Goal: Transaction & Acquisition: Book appointment/travel/reservation

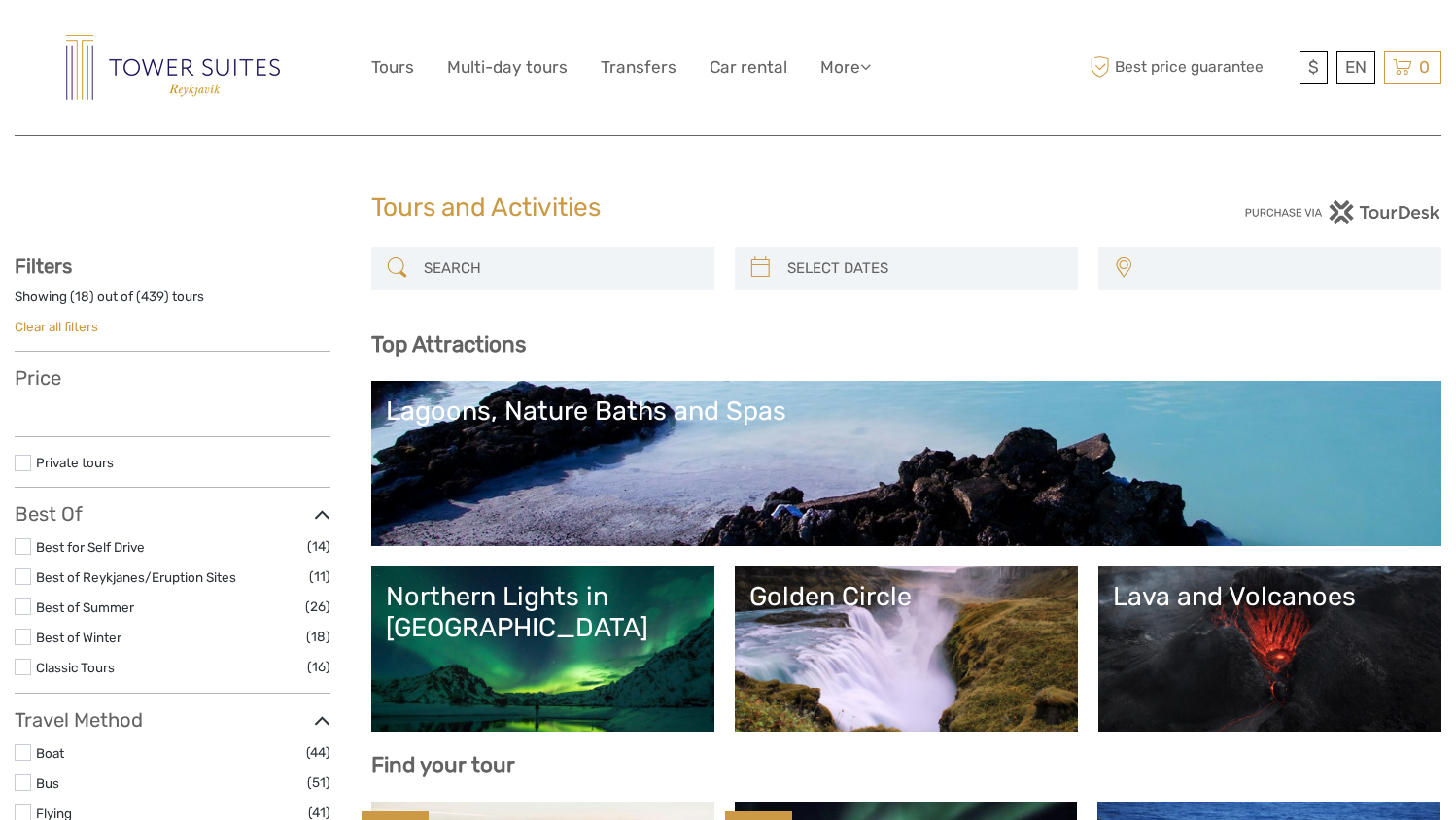
select select
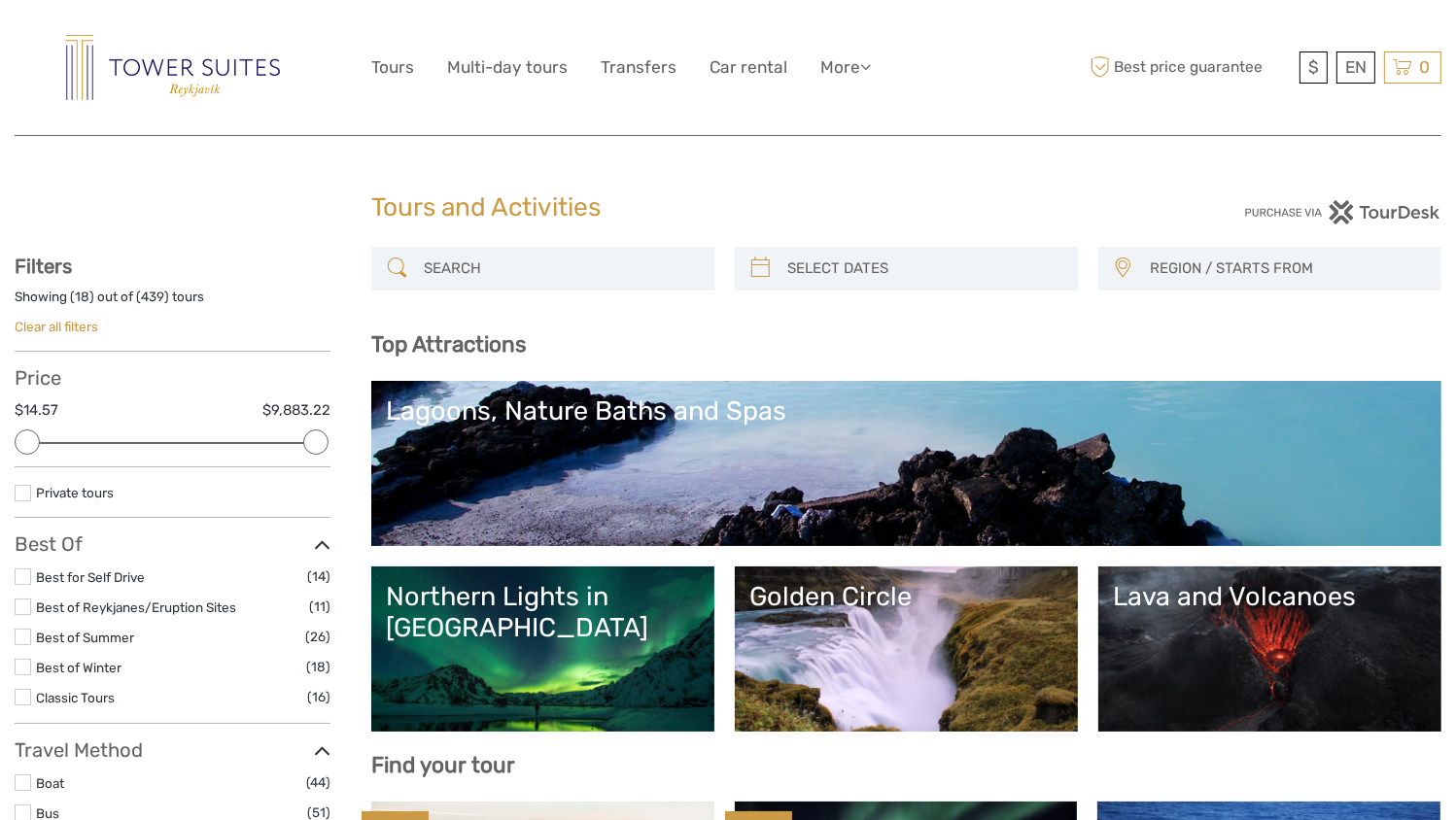
click at [501, 608] on div "Northern Lights in [GEOGRAPHIC_DATA]" at bounding box center [542, 613] width 314 height 63
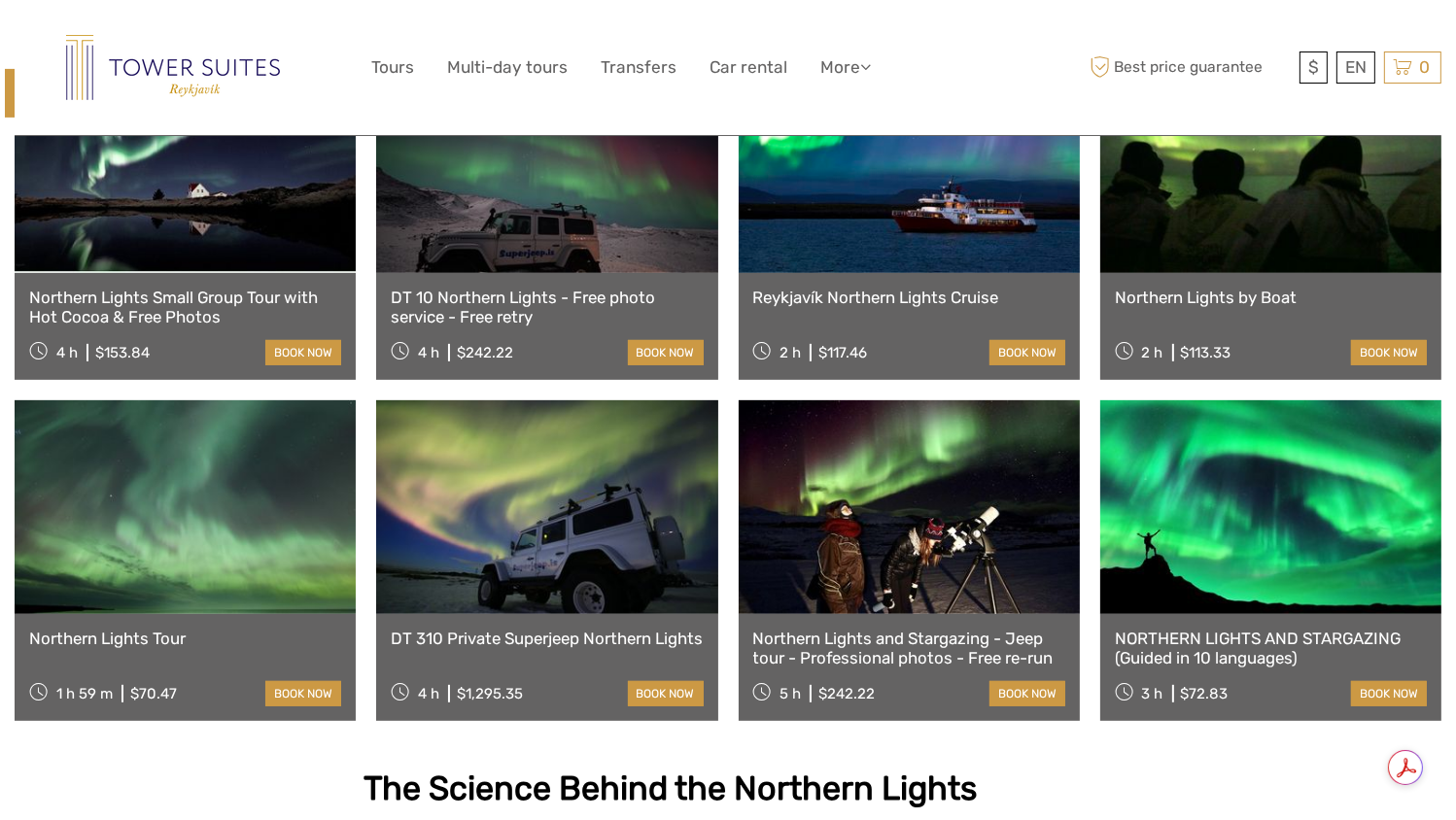
scroll to position [786, 0]
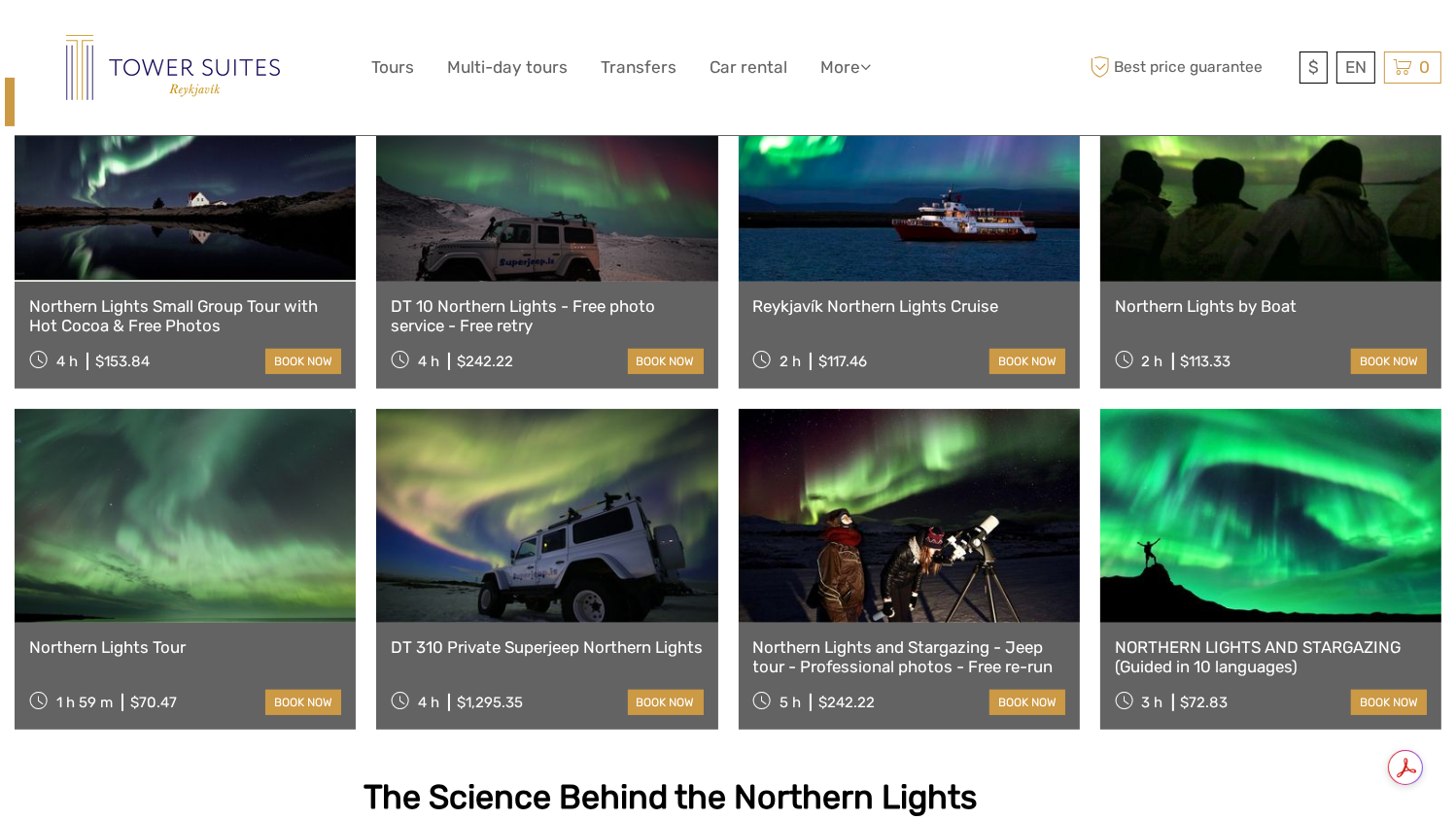
click at [561, 225] on link at bounding box center [546, 175] width 341 height 214
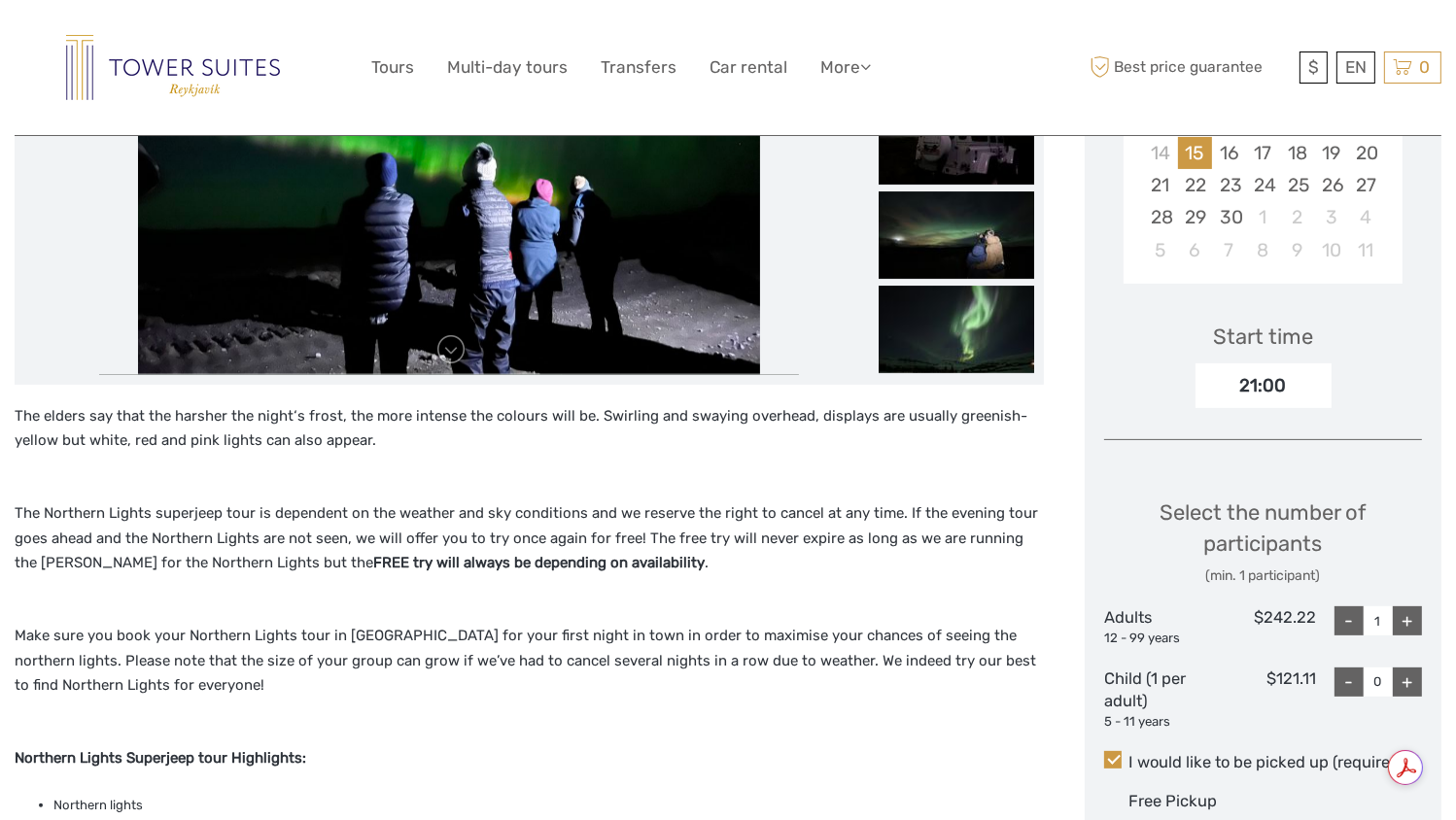
scroll to position [484, 0]
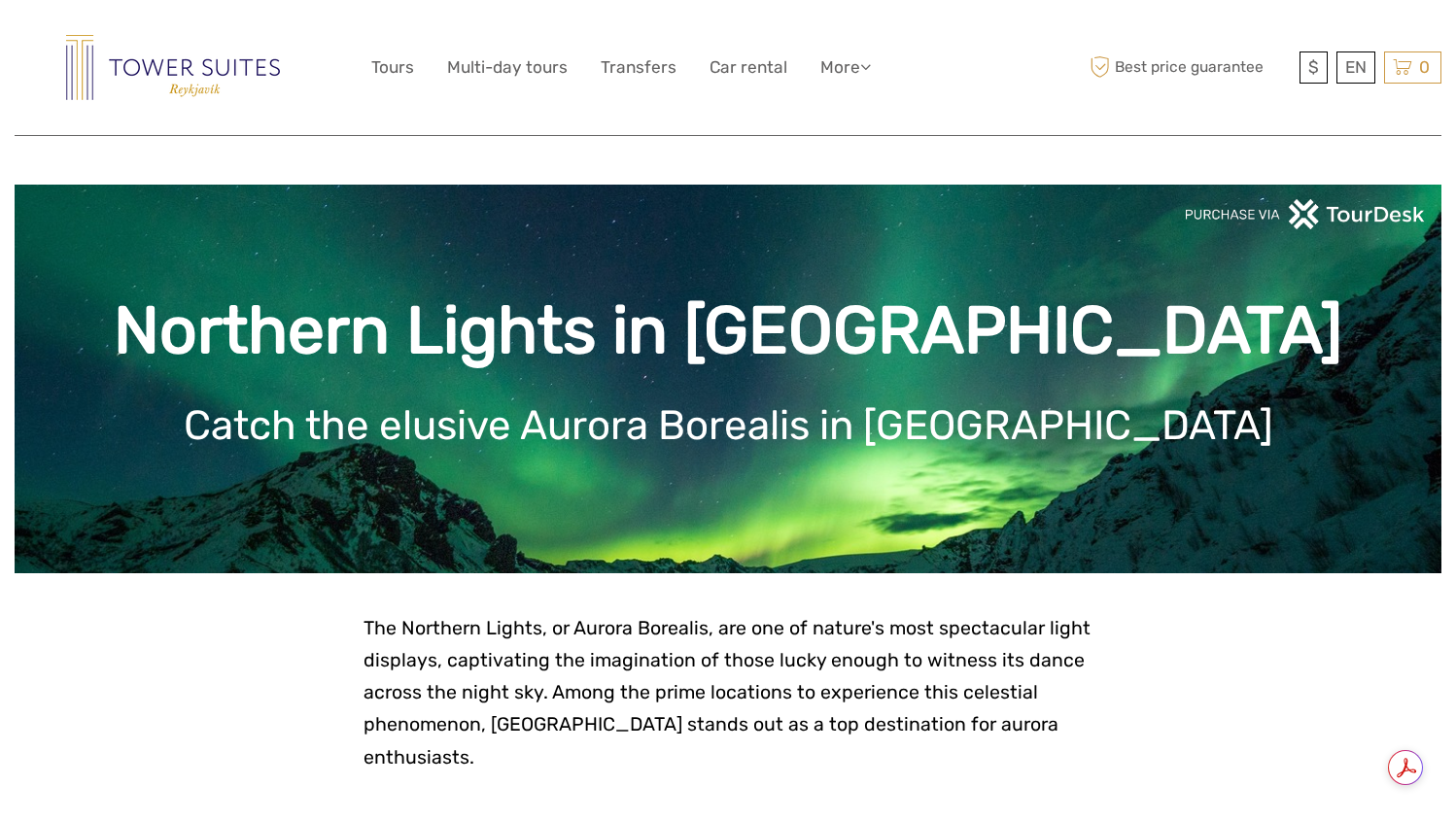
scroll to position [786, 0]
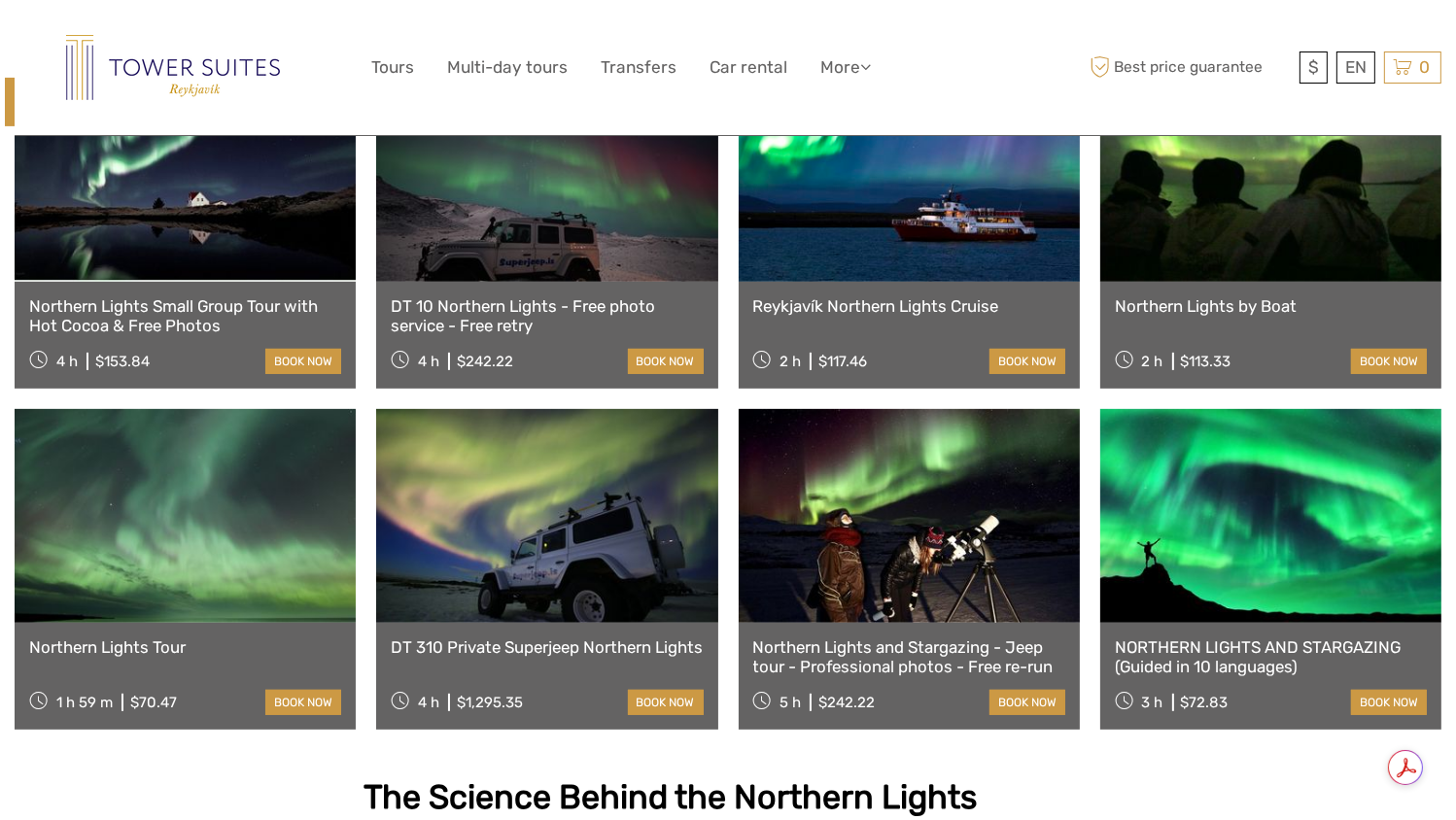
click at [531, 504] on link at bounding box center [546, 516] width 341 height 214
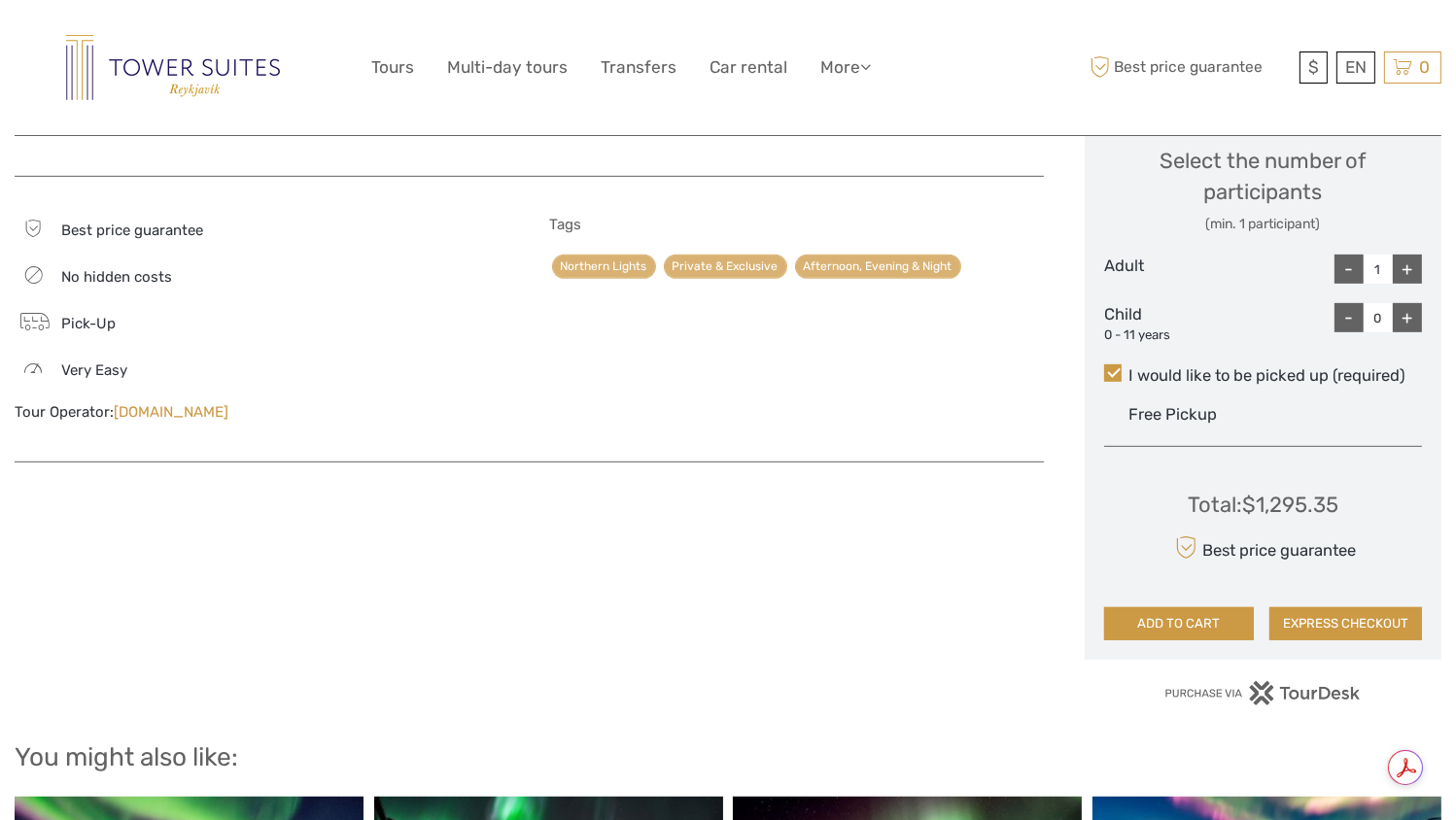
scroll to position [1073, 0]
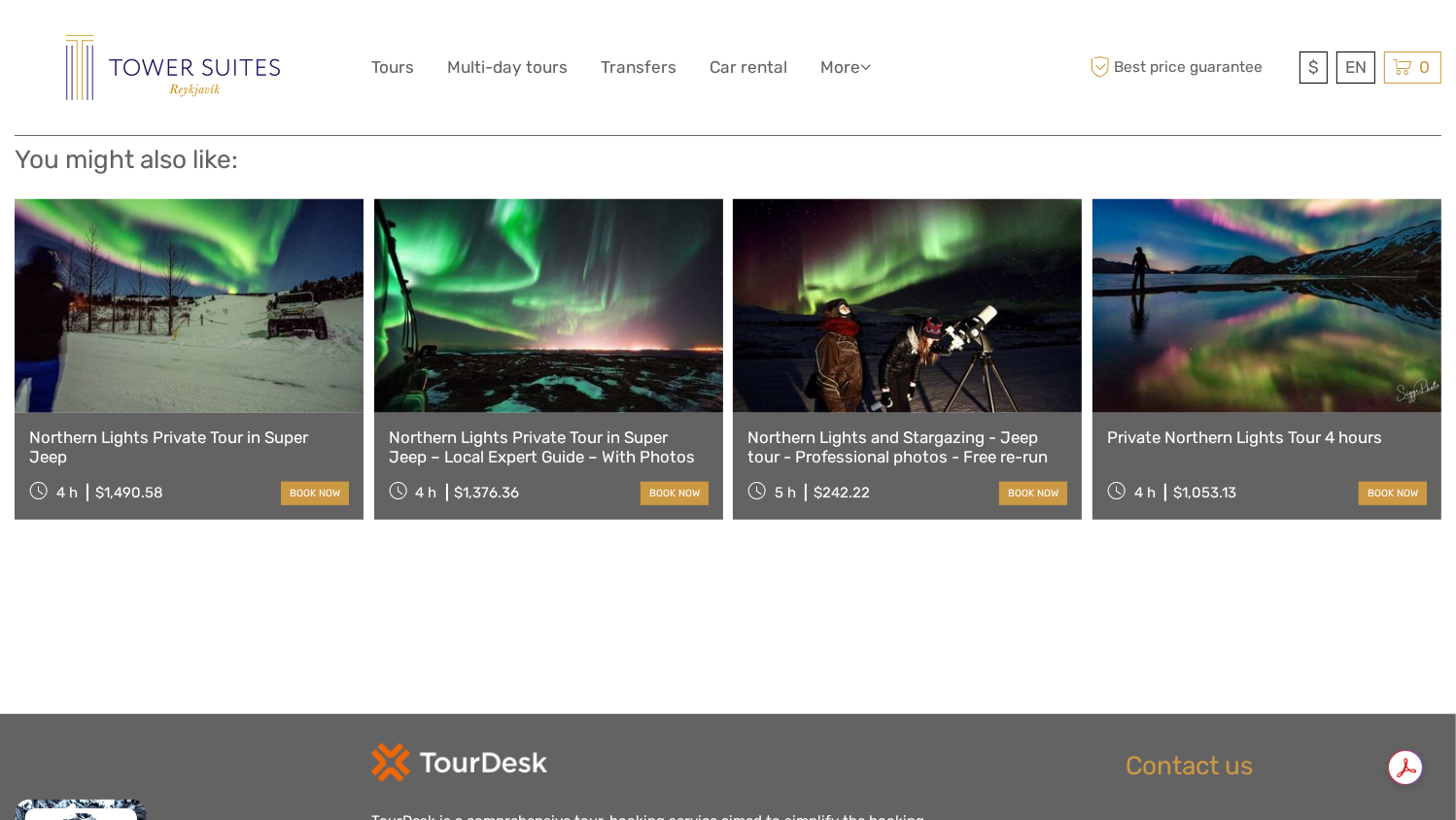
scroll to position [1554, 0]
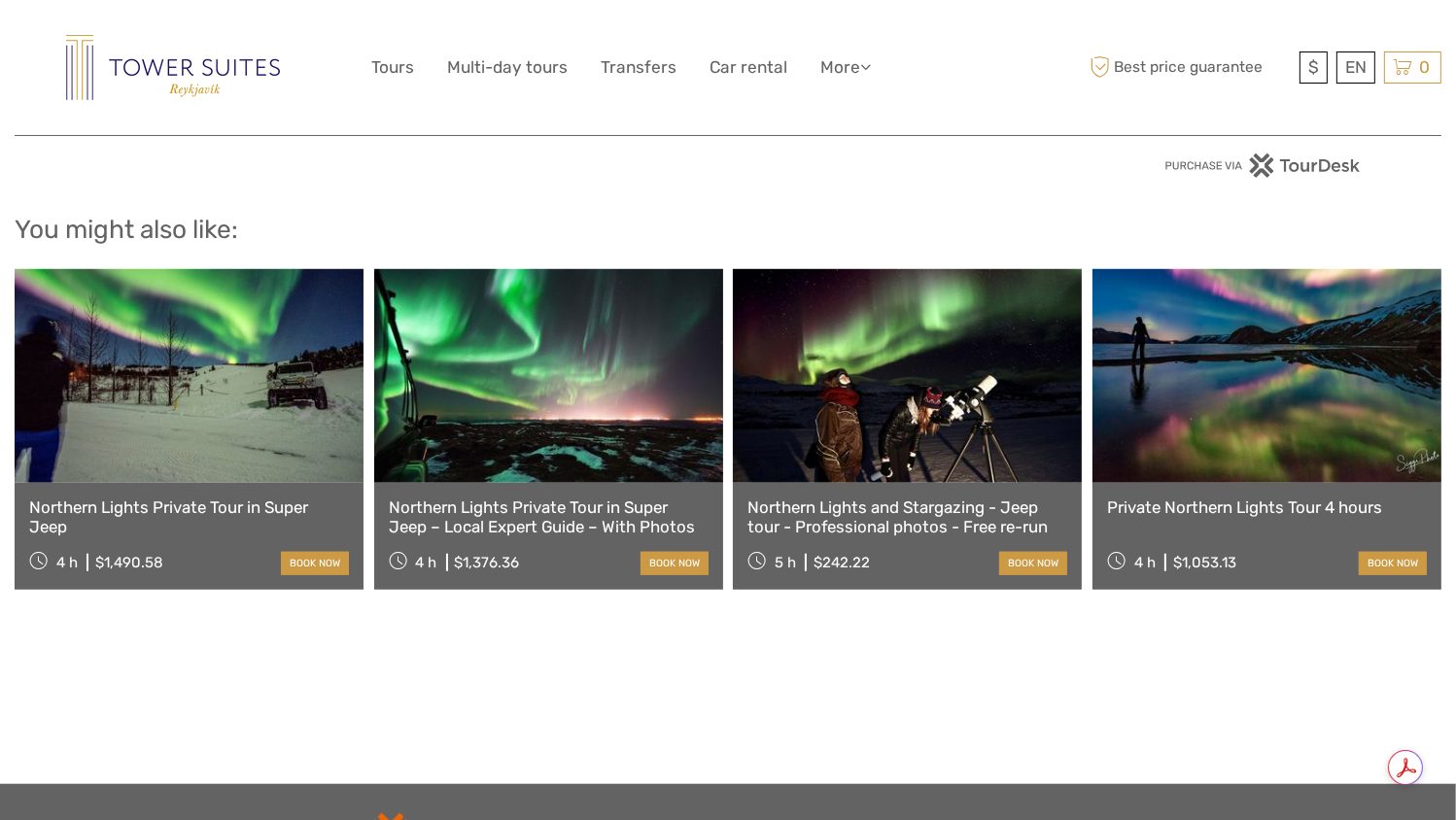
scroll to position [1474, 0]
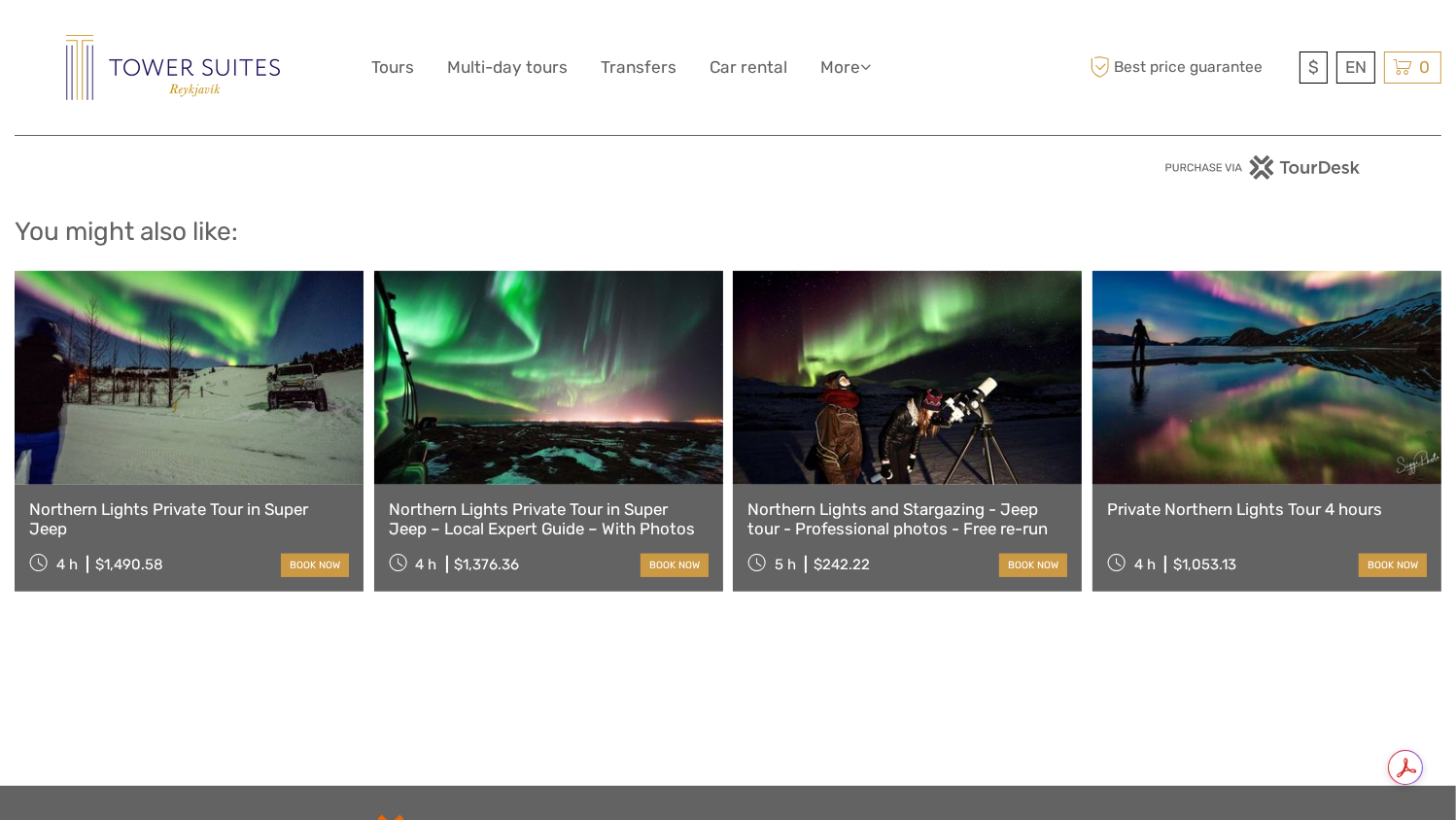
click at [1236, 424] on link at bounding box center [1267, 378] width 349 height 214
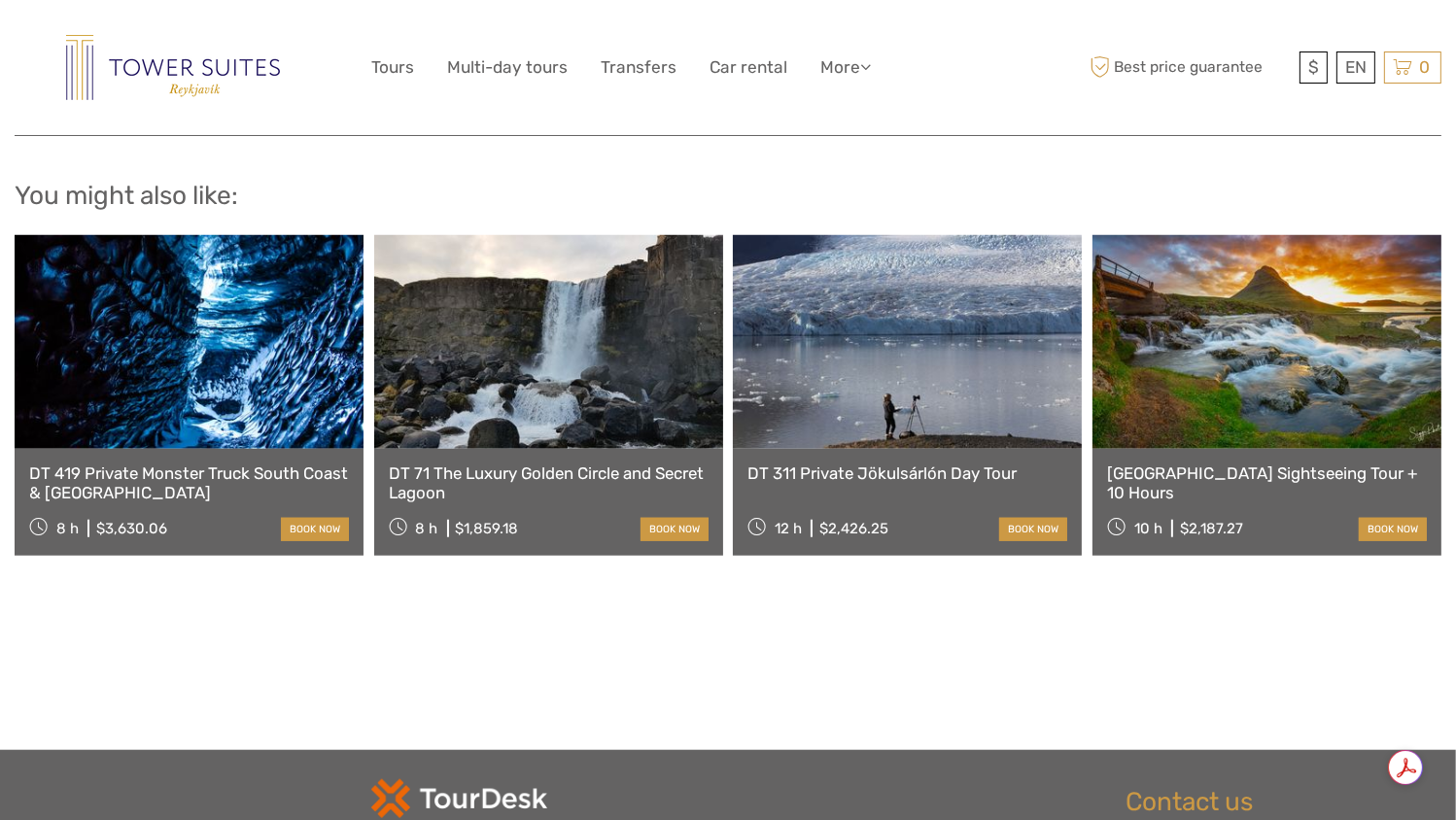
scroll to position [1684, 0]
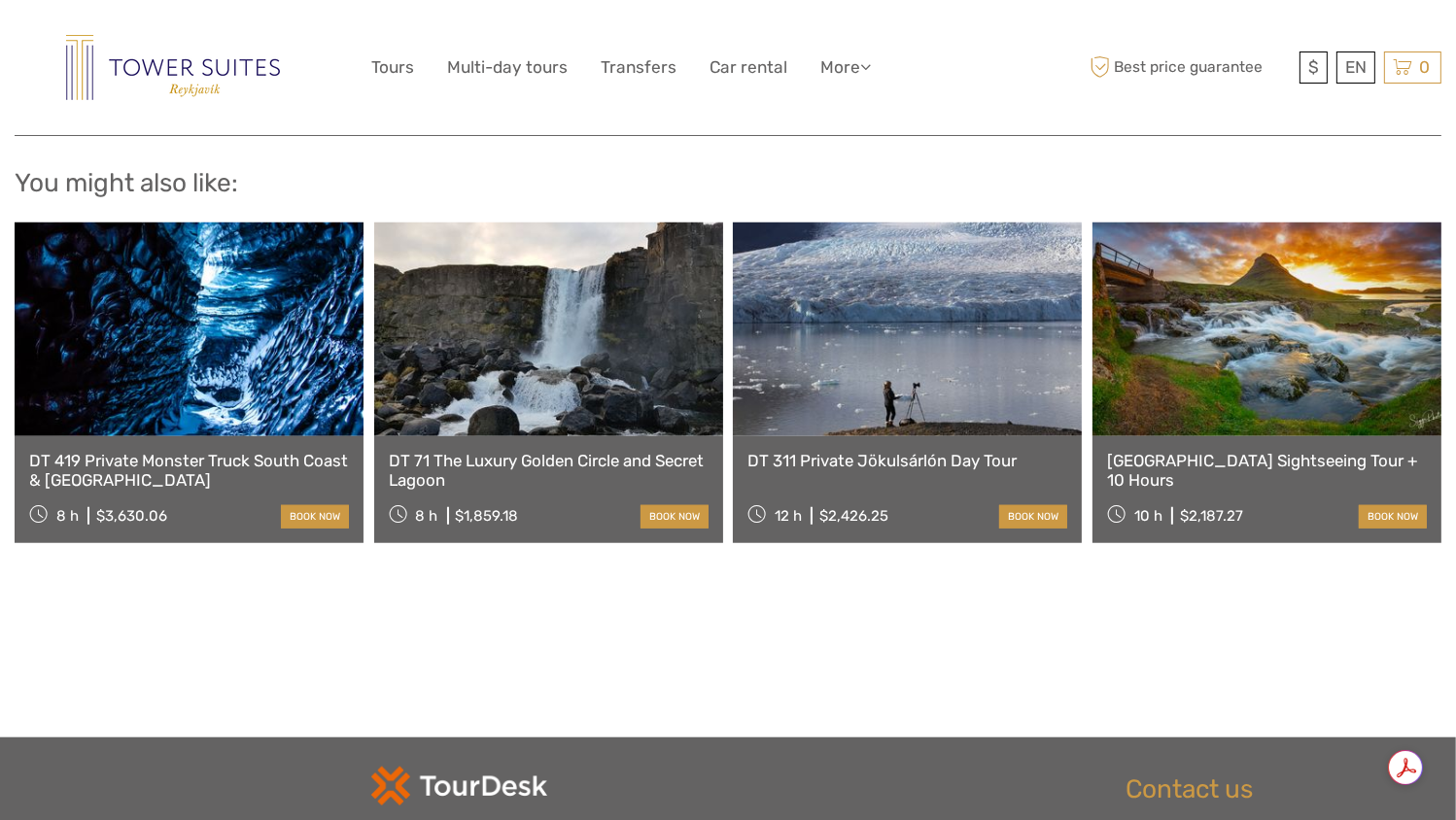
click at [228, 395] on link at bounding box center [189, 329] width 349 height 214
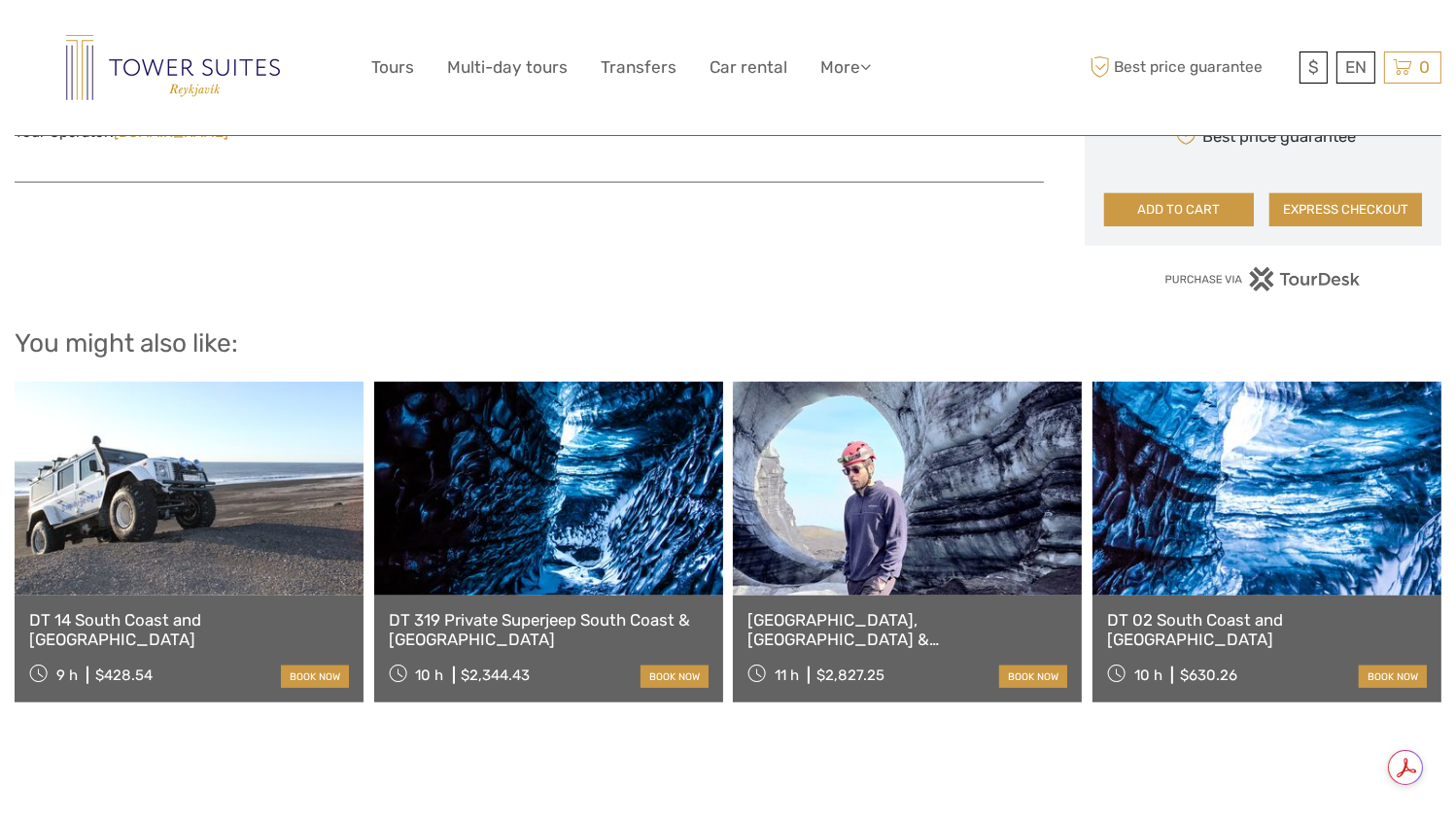
scroll to position [1498, 0]
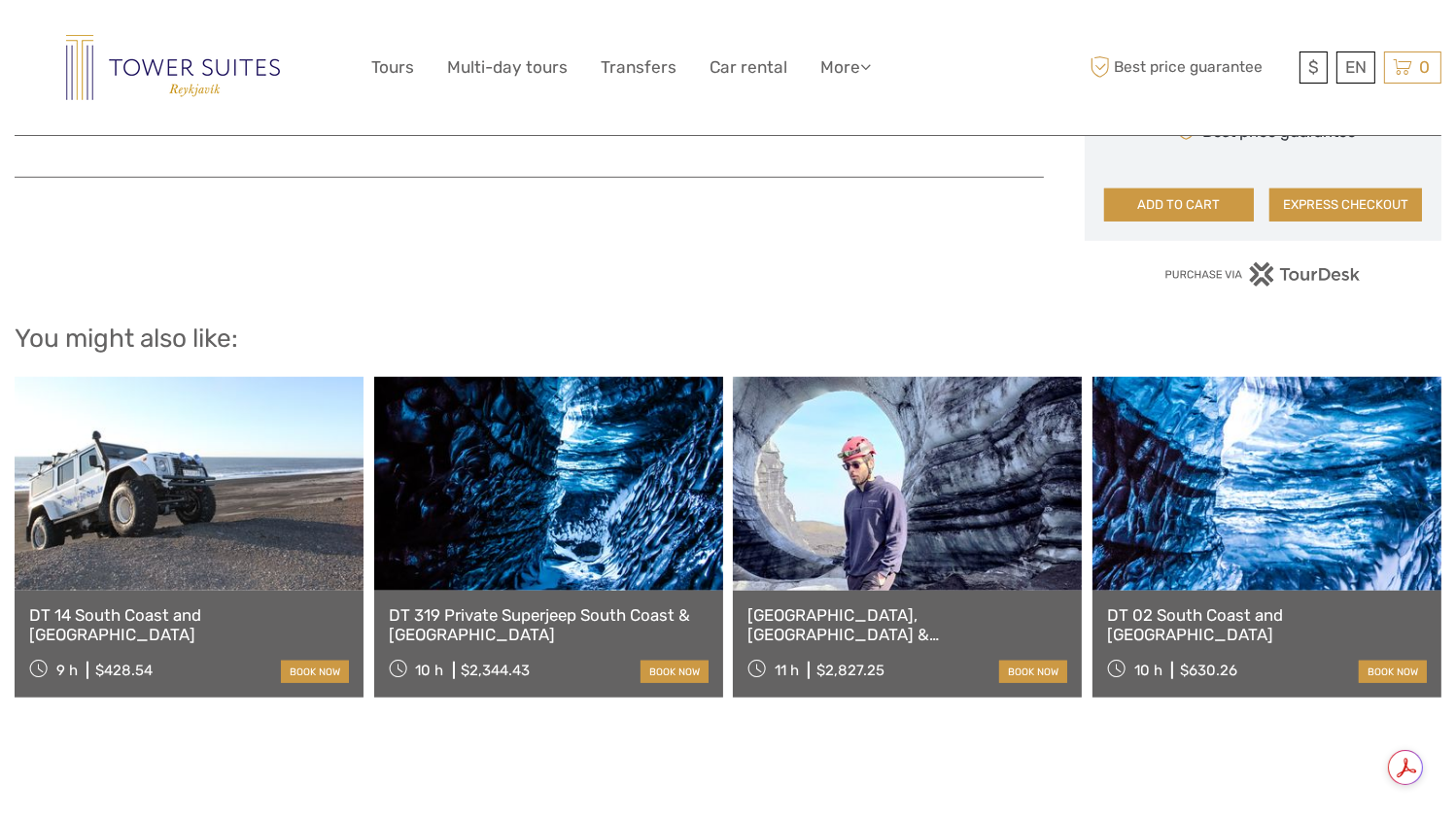
click at [500, 477] on link at bounding box center [548, 484] width 349 height 214
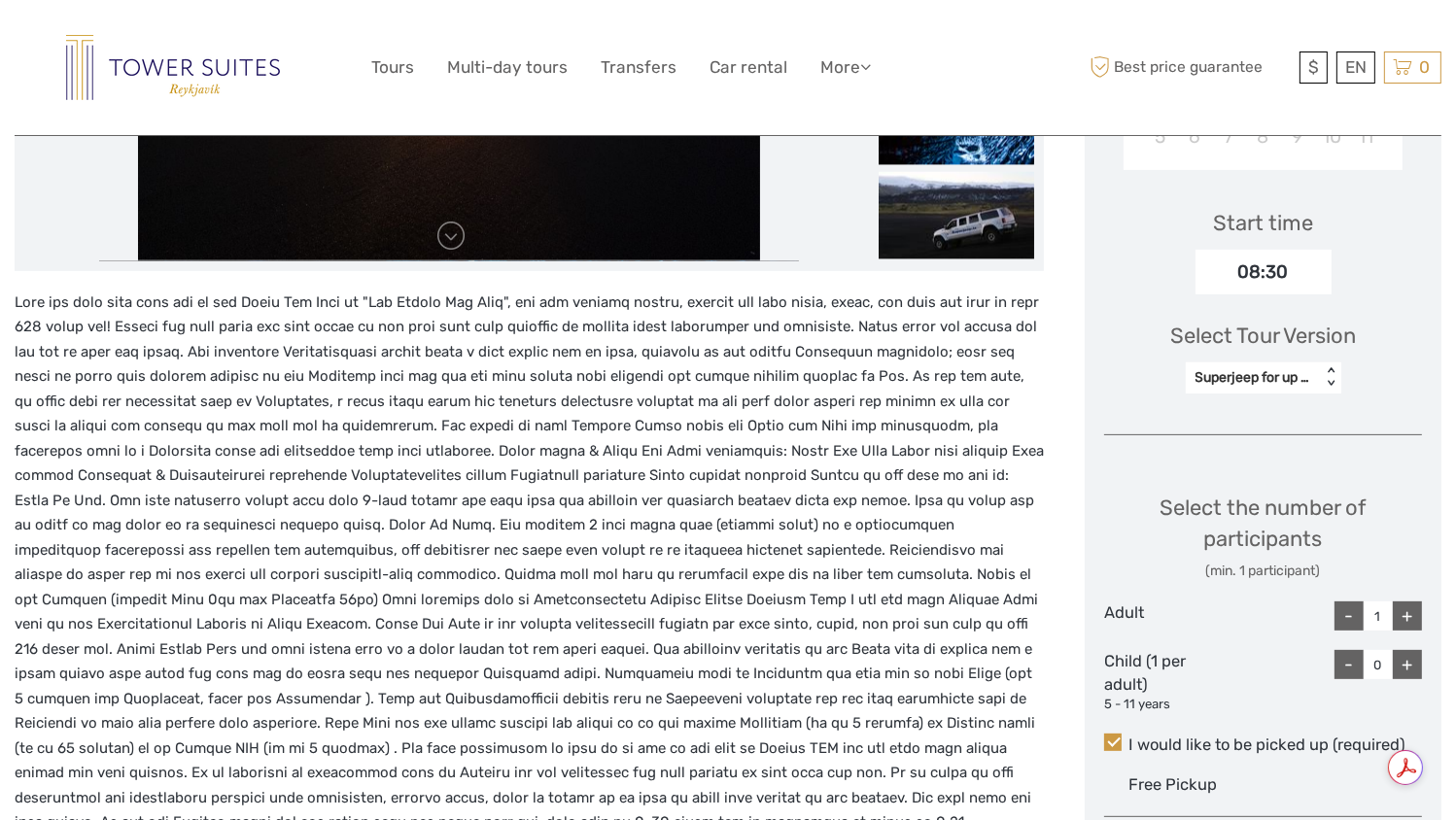
scroll to position [594, 0]
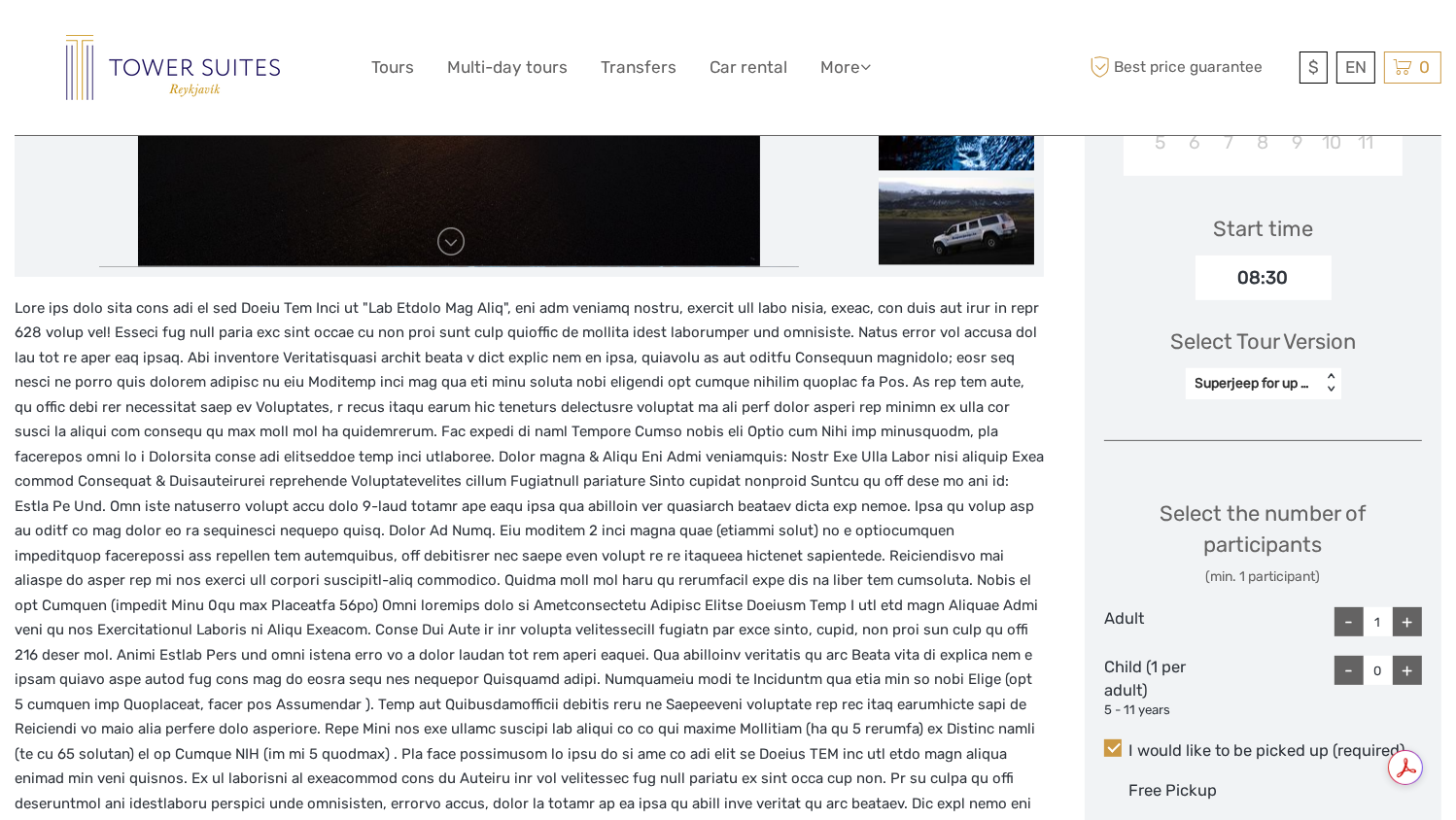
click at [1410, 620] on div "+" at bounding box center [1407, 621] width 29 height 29
type input "2"
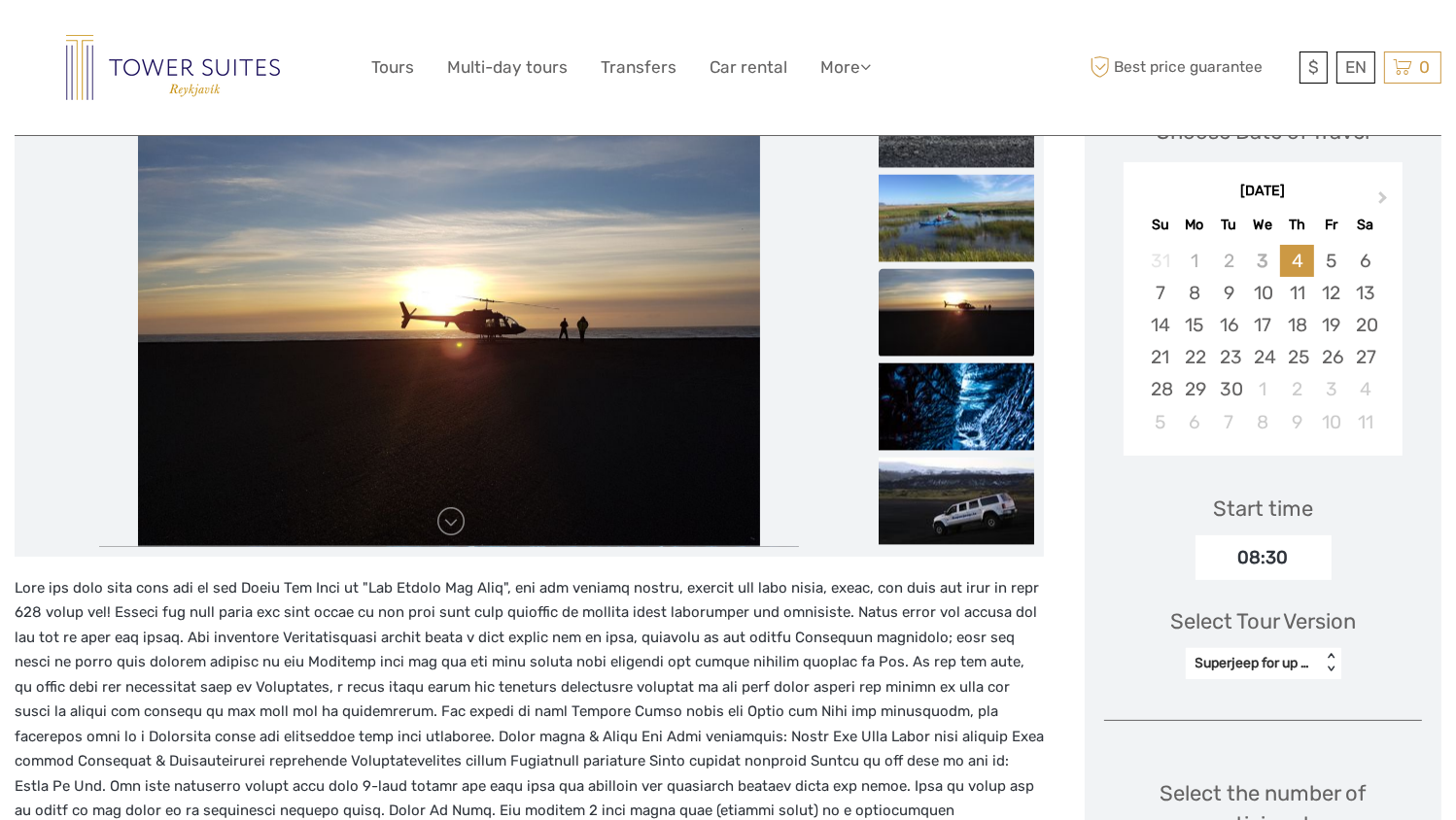
scroll to position [314, 0]
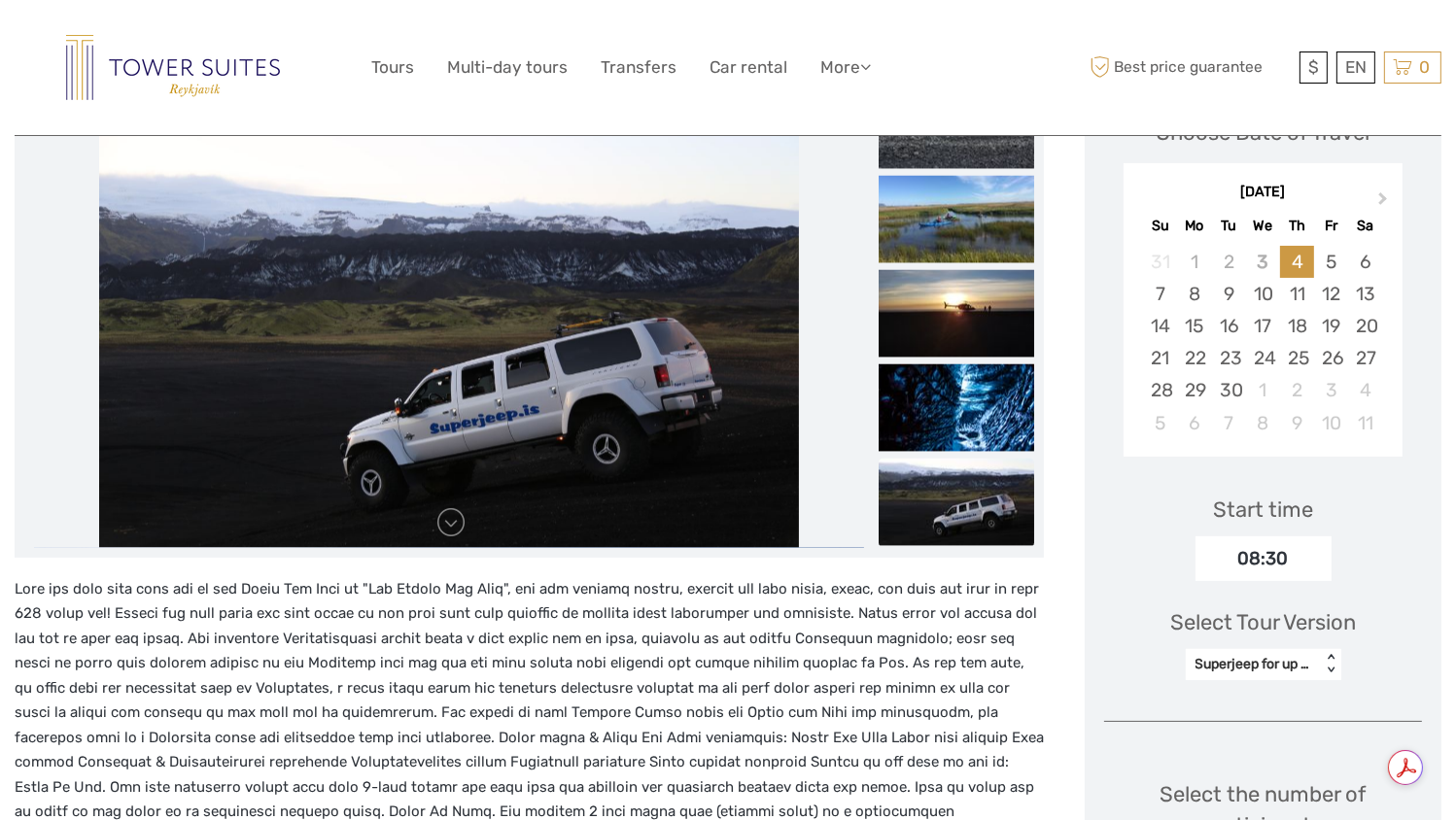
click at [1267, 684] on div "Select Tour Version Superjeep for up to 6 persons < >" at bounding box center [1262, 636] width 318 height 109
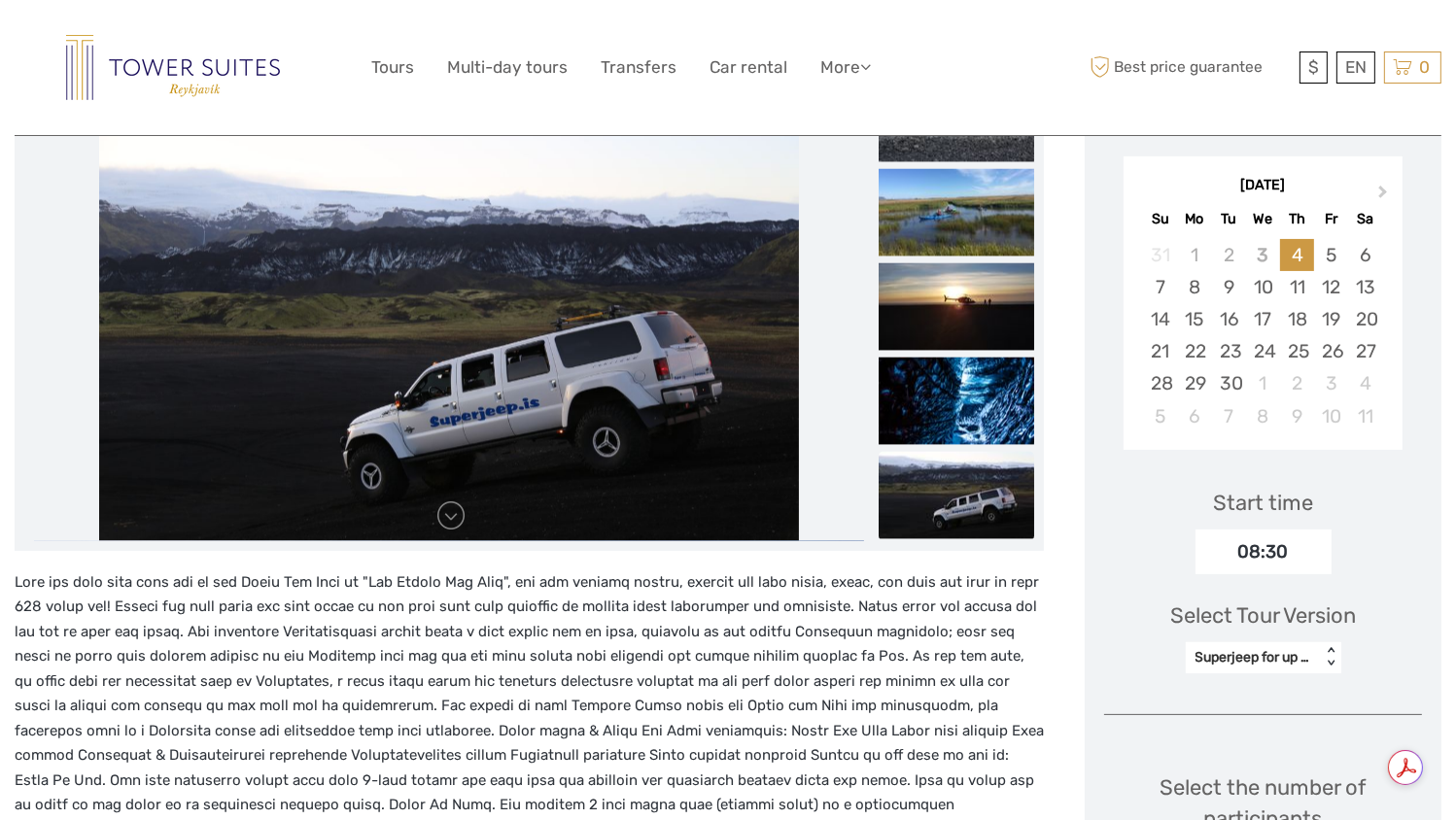
click at [1261, 673] on div "Superjeep for up to 6 persons < >" at bounding box center [1263, 658] width 155 height 31
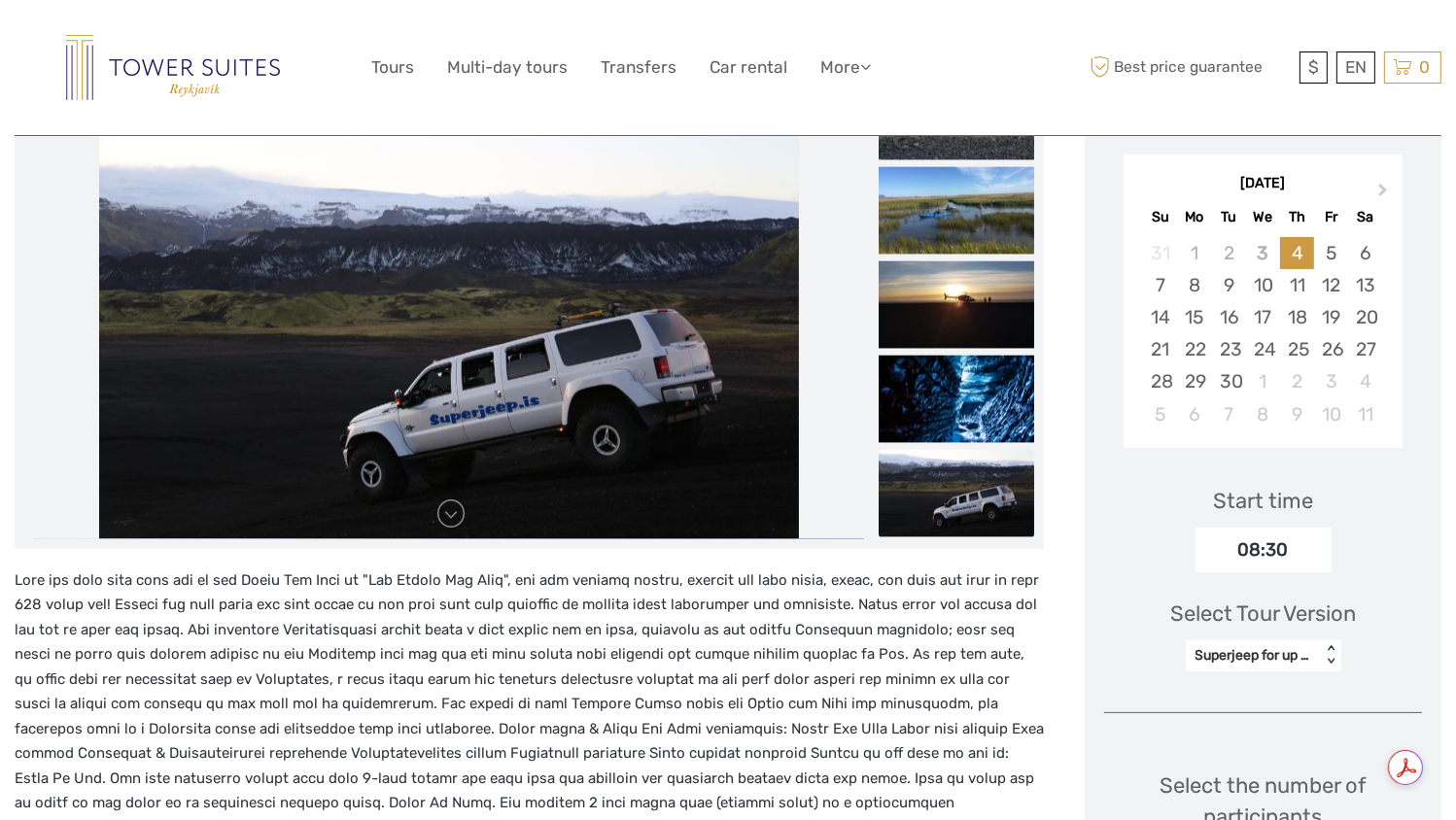
click at [1142, 646] on div "Select Tour Version Superjeep for up to 6 persons < >" at bounding box center [1262, 627] width 318 height 109
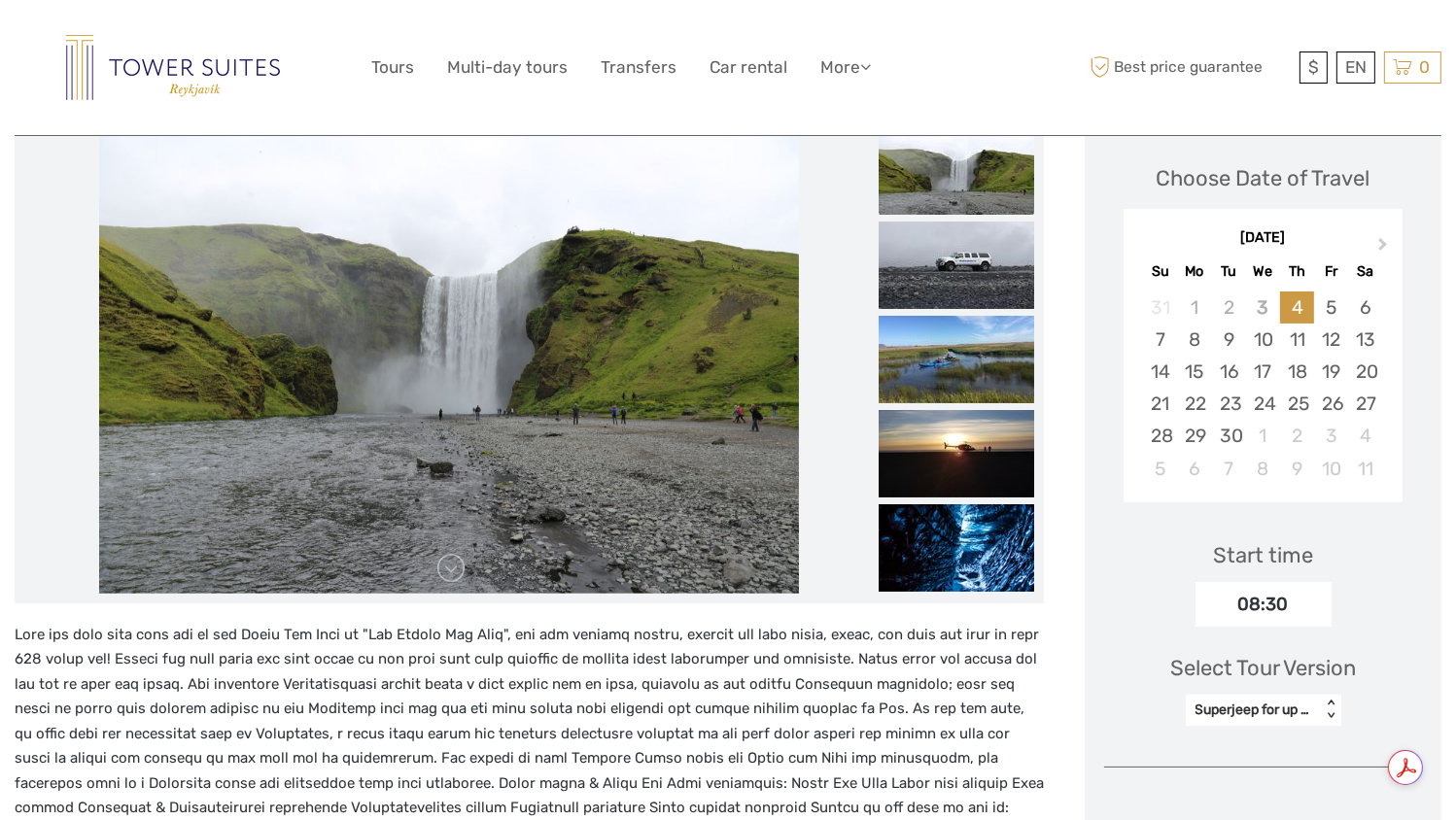
scroll to position [267, 0]
click at [1383, 244] on span "Next Month" at bounding box center [1383, 249] width 0 height 28
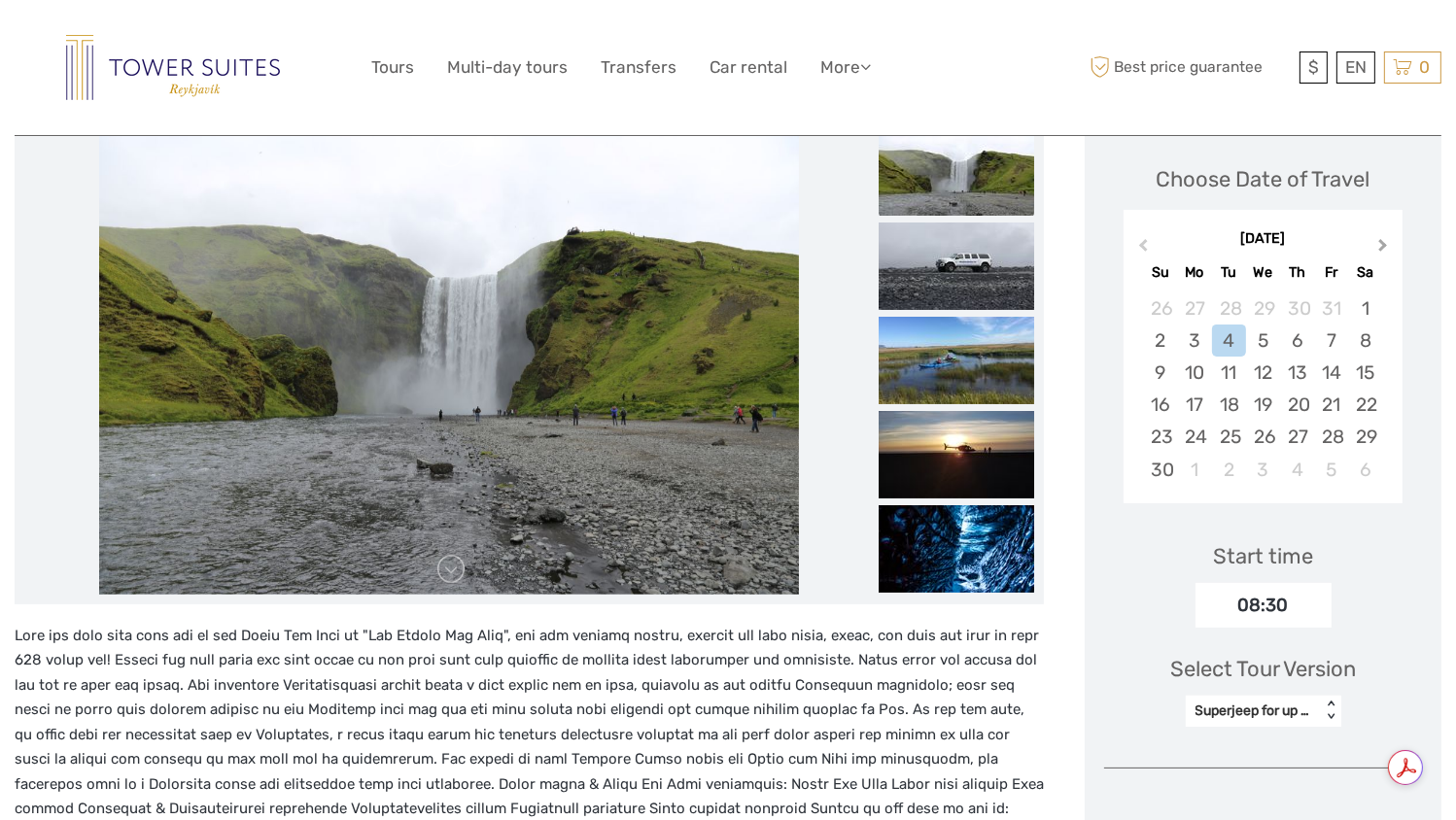
click at [1383, 244] on span "Next Month" at bounding box center [1383, 249] width 0 height 28
click at [1367, 370] on div "20" at bounding box center [1365, 373] width 34 height 32
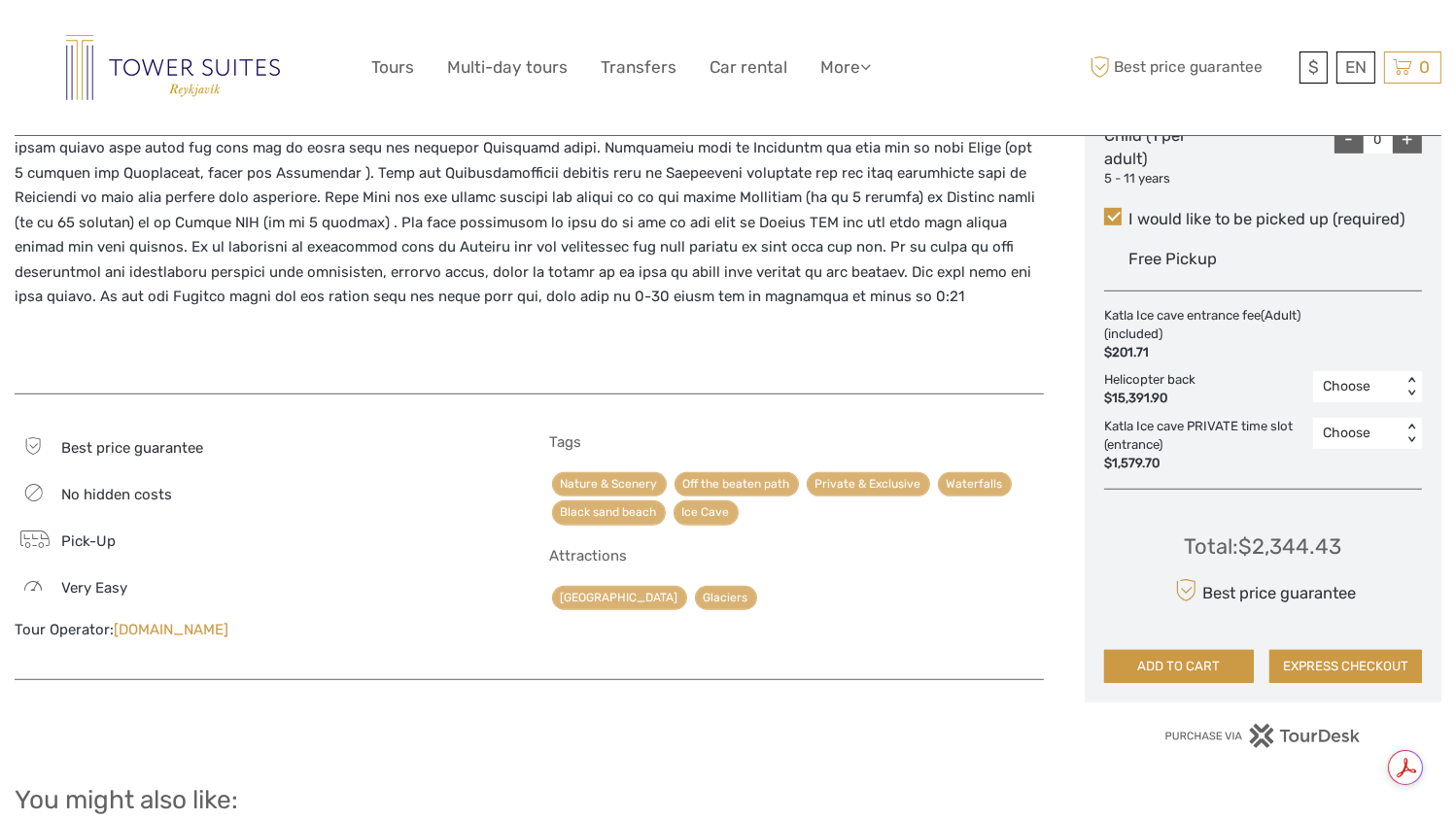
scroll to position [1129, 0]
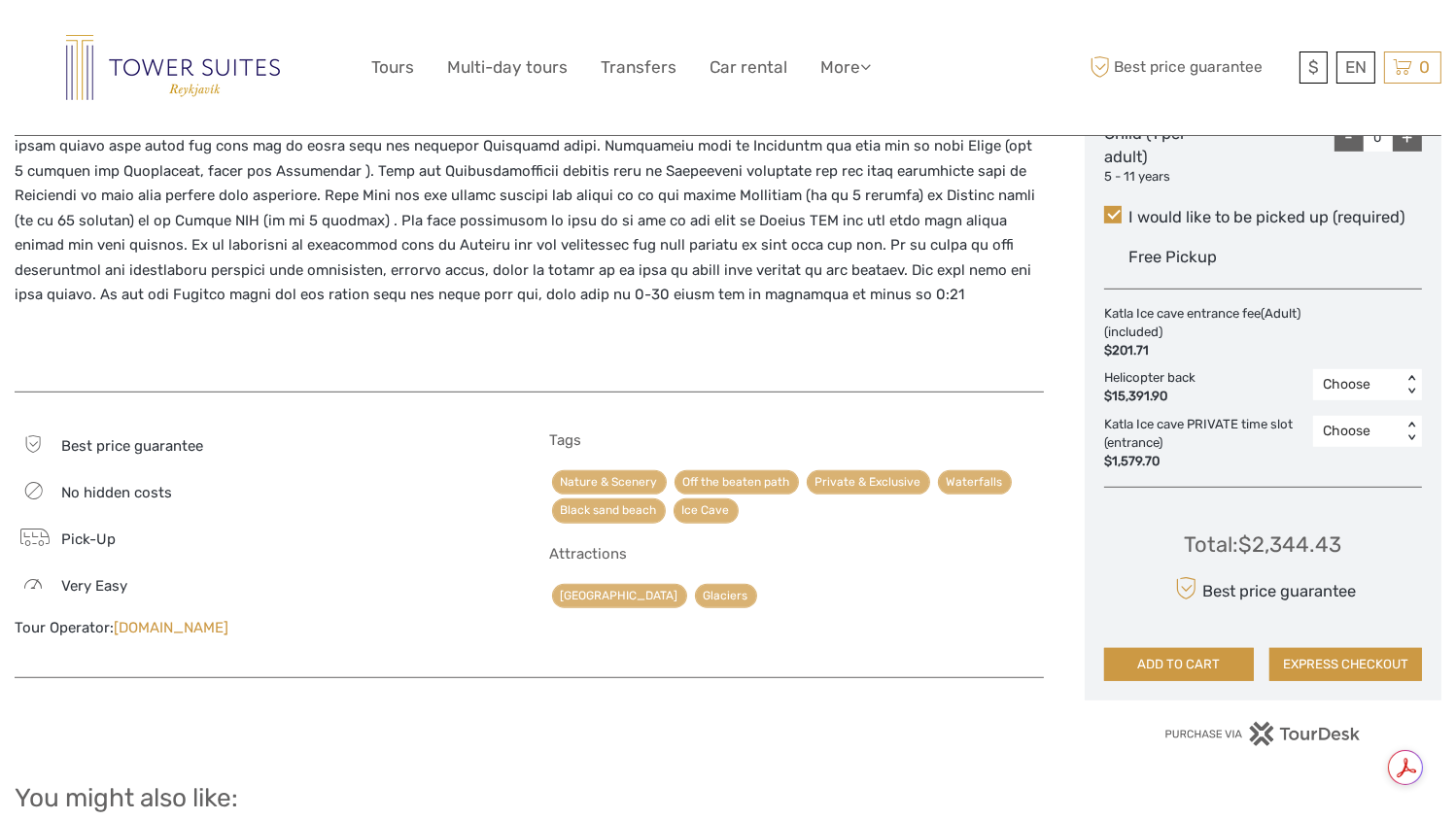
click at [1353, 438] on div "Choose" at bounding box center [1357, 431] width 69 height 20
click at [1345, 519] on div "1" at bounding box center [1367, 514] width 89 height 33
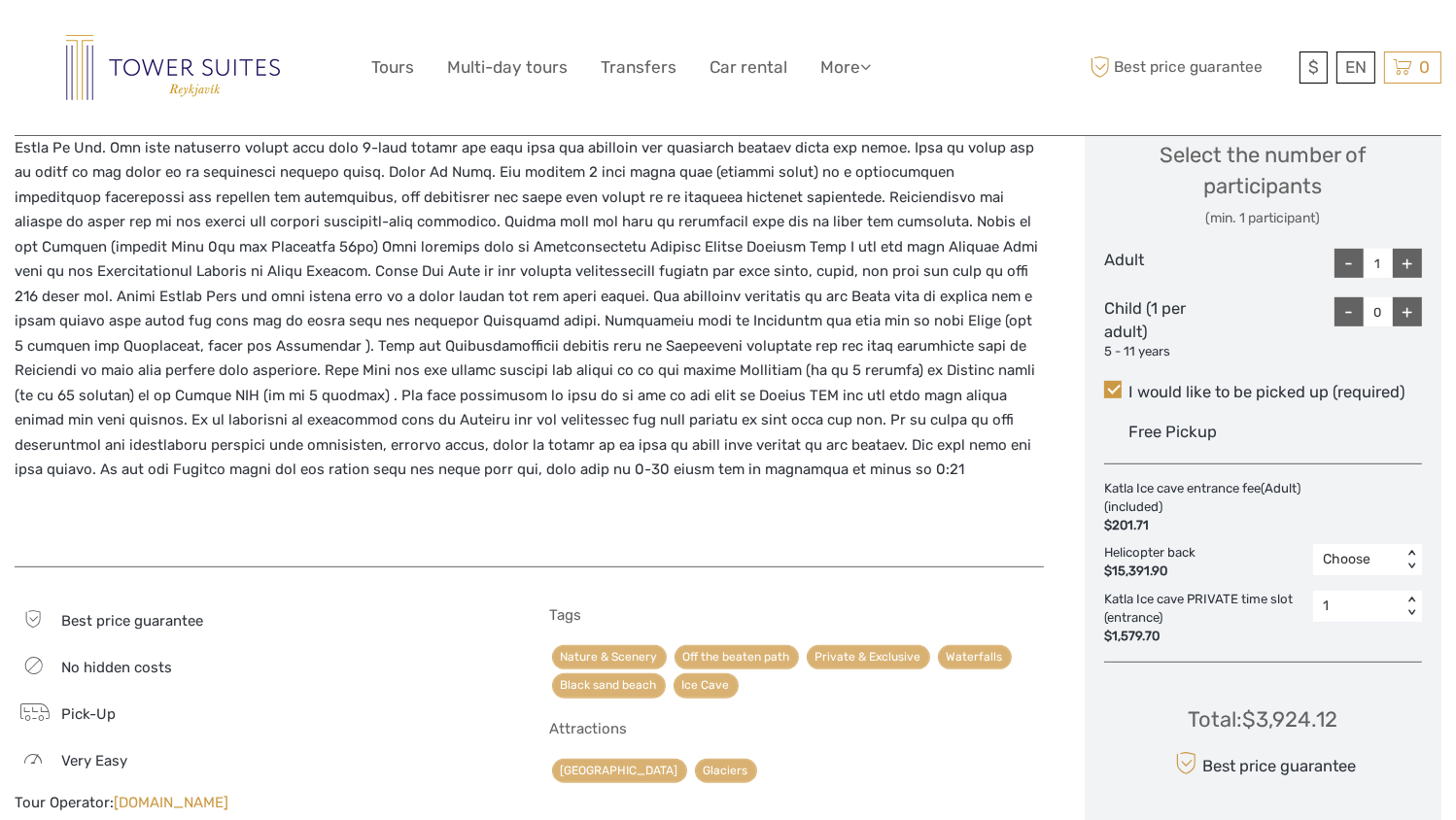
scroll to position [934, 0]
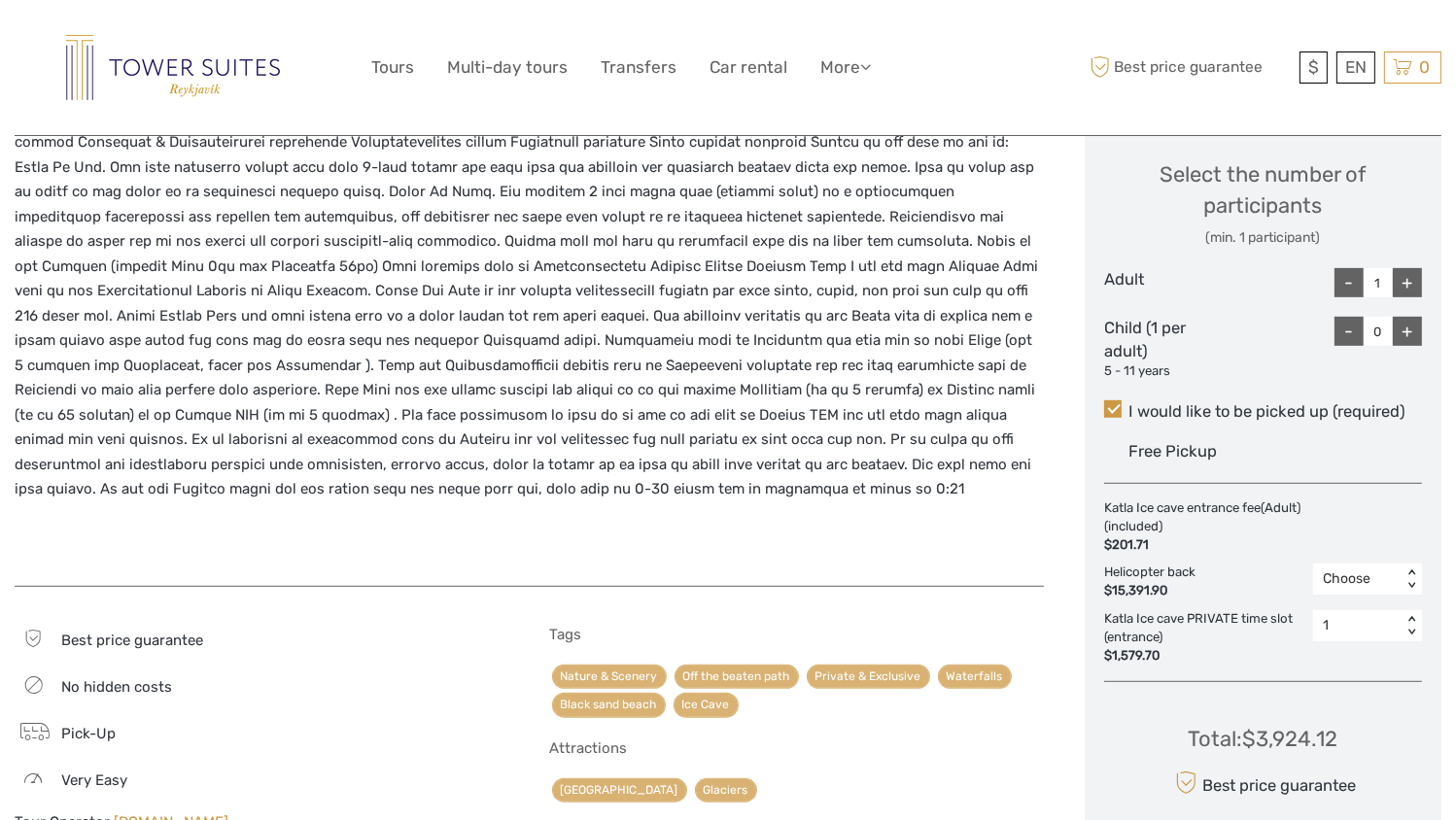
click at [1417, 275] on div "+" at bounding box center [1407, 282] width 29 height 29
type input "2"
click at [1360, 629] on div "1" at bounding box center [1357, 626] width 69 height 20
click at [1350, 737] on div "2" at bounding box center [1367, 742] width 89 height 33
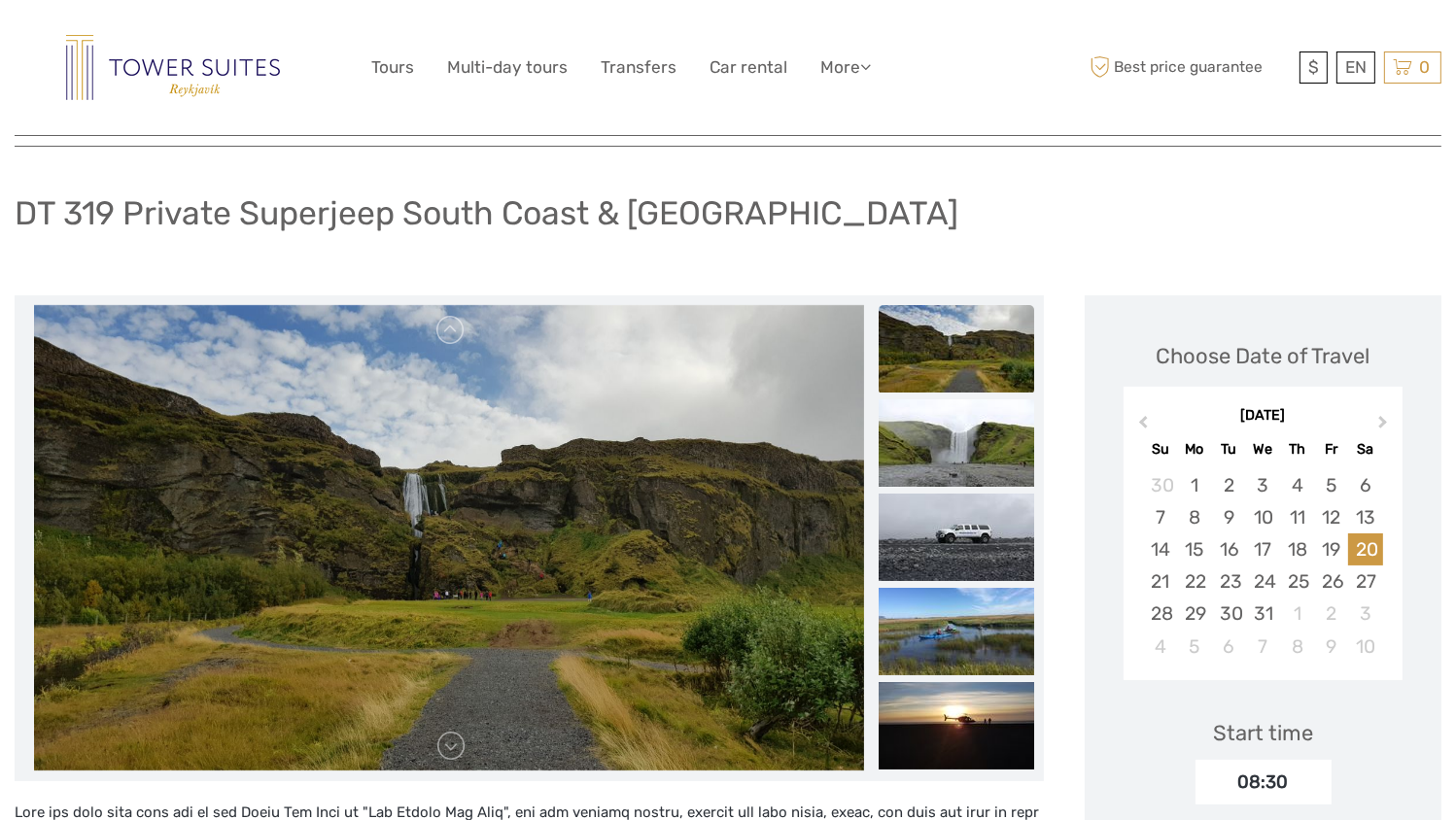
scroll to position [0, 0]
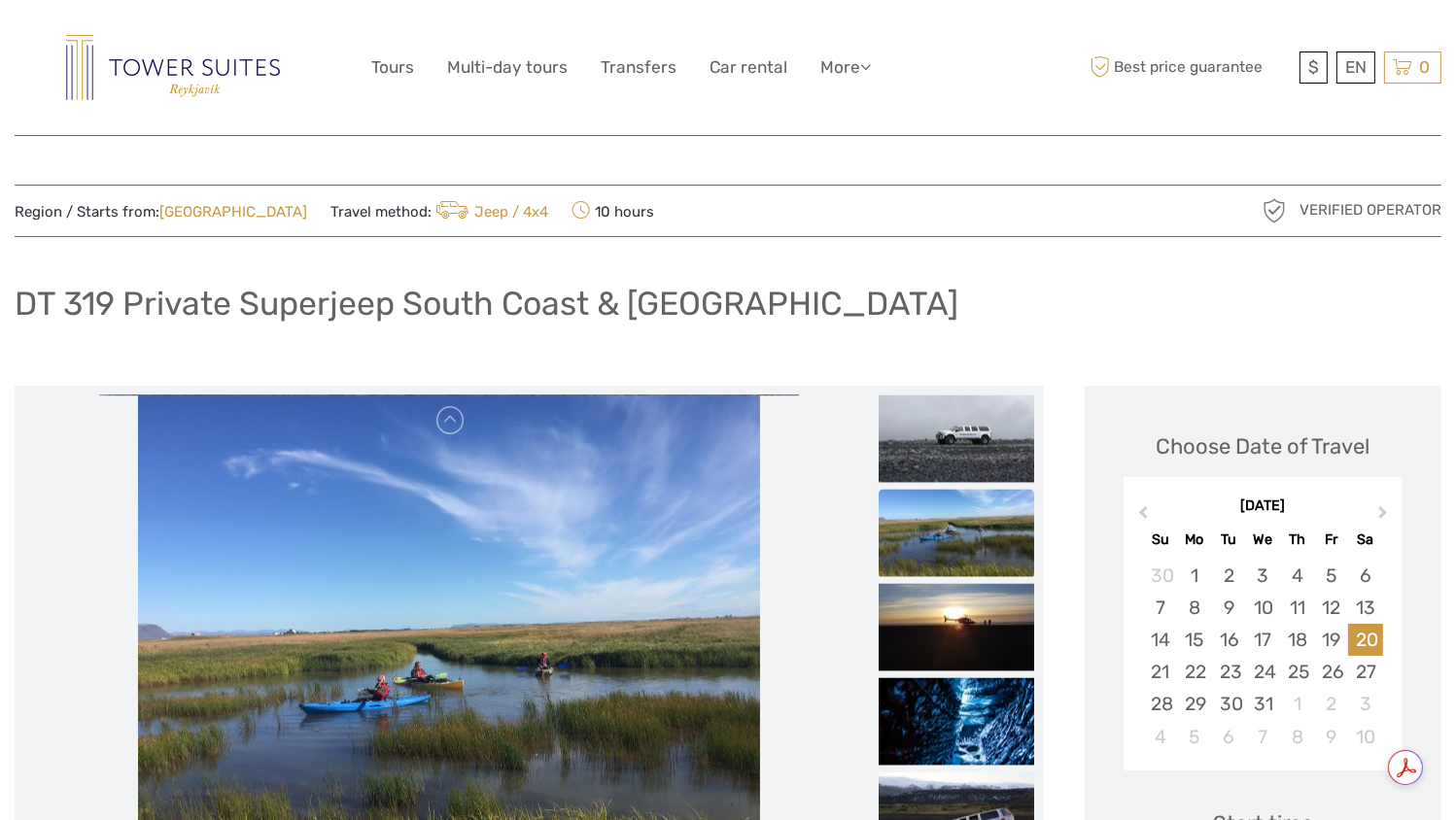
click at [1170, 339] on div "DT 319 Private Superjeep South Coast & [GEOGRAPHIC_DATA]" at bounding box center [728, 312] width 1427 height 71
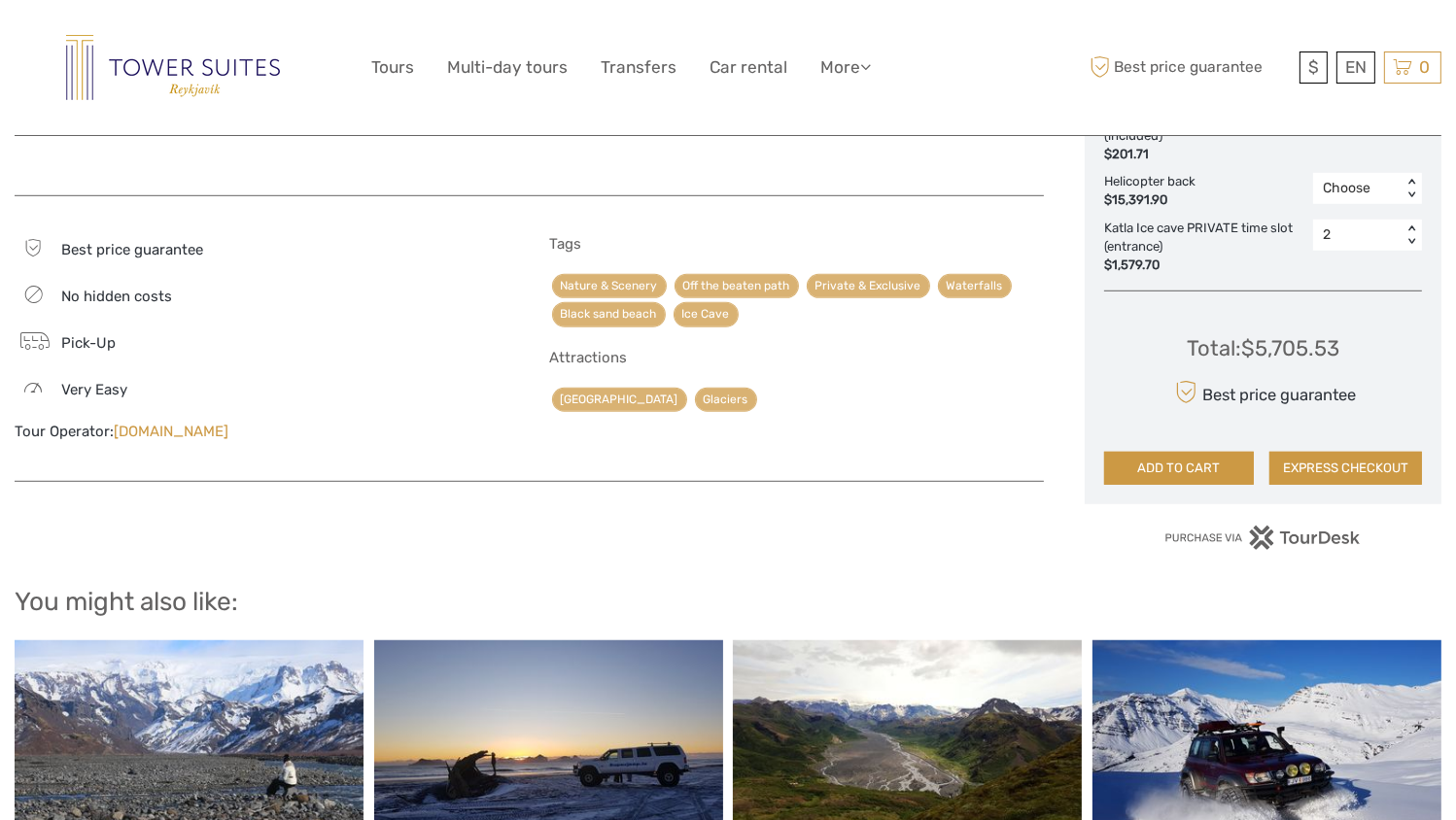
scroll to position [1303, 0]
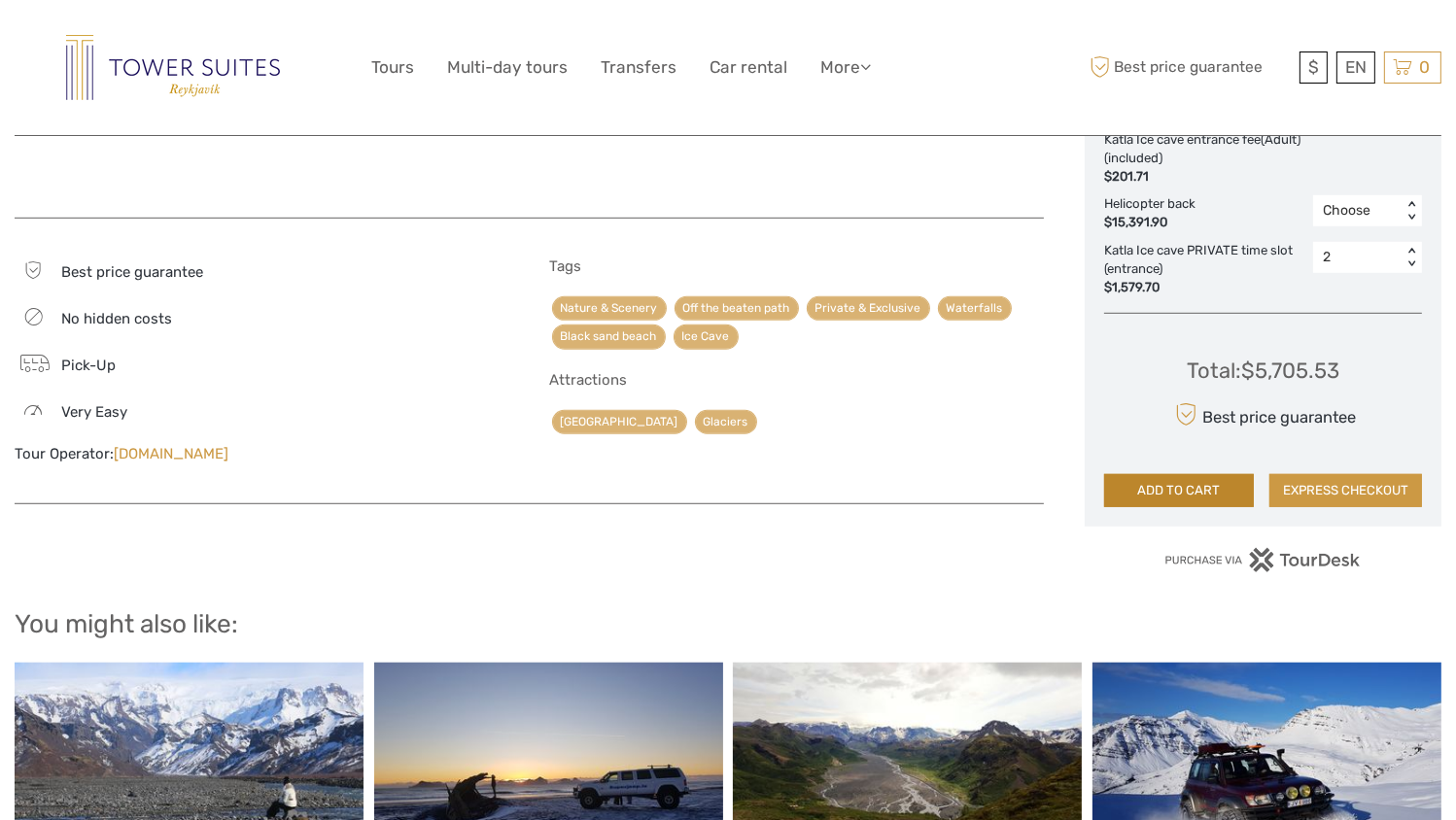
click at [1201, 488] on button "ADD TO CART" at bounding box center [1178, 491] width 149 height 33
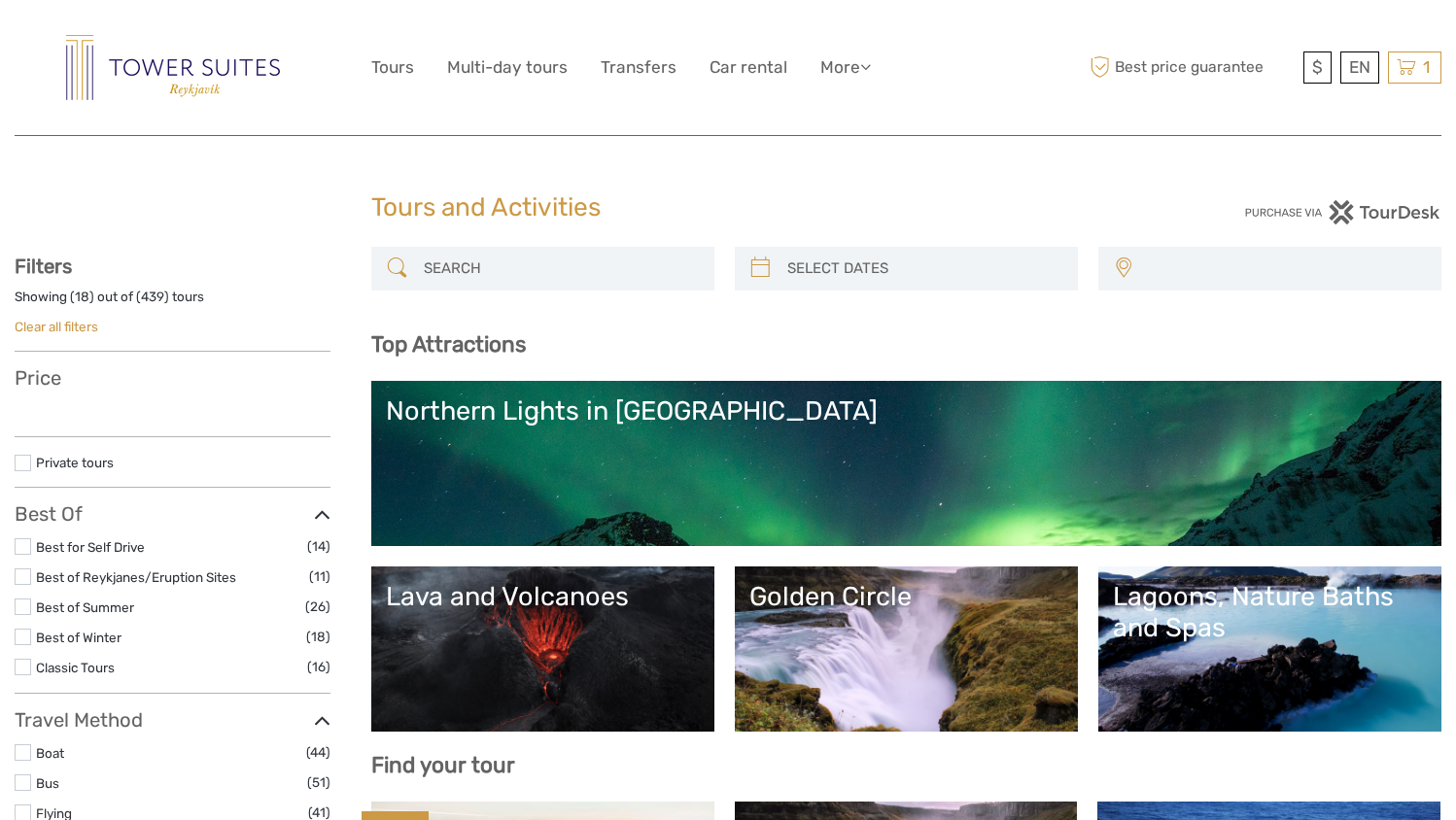
select select
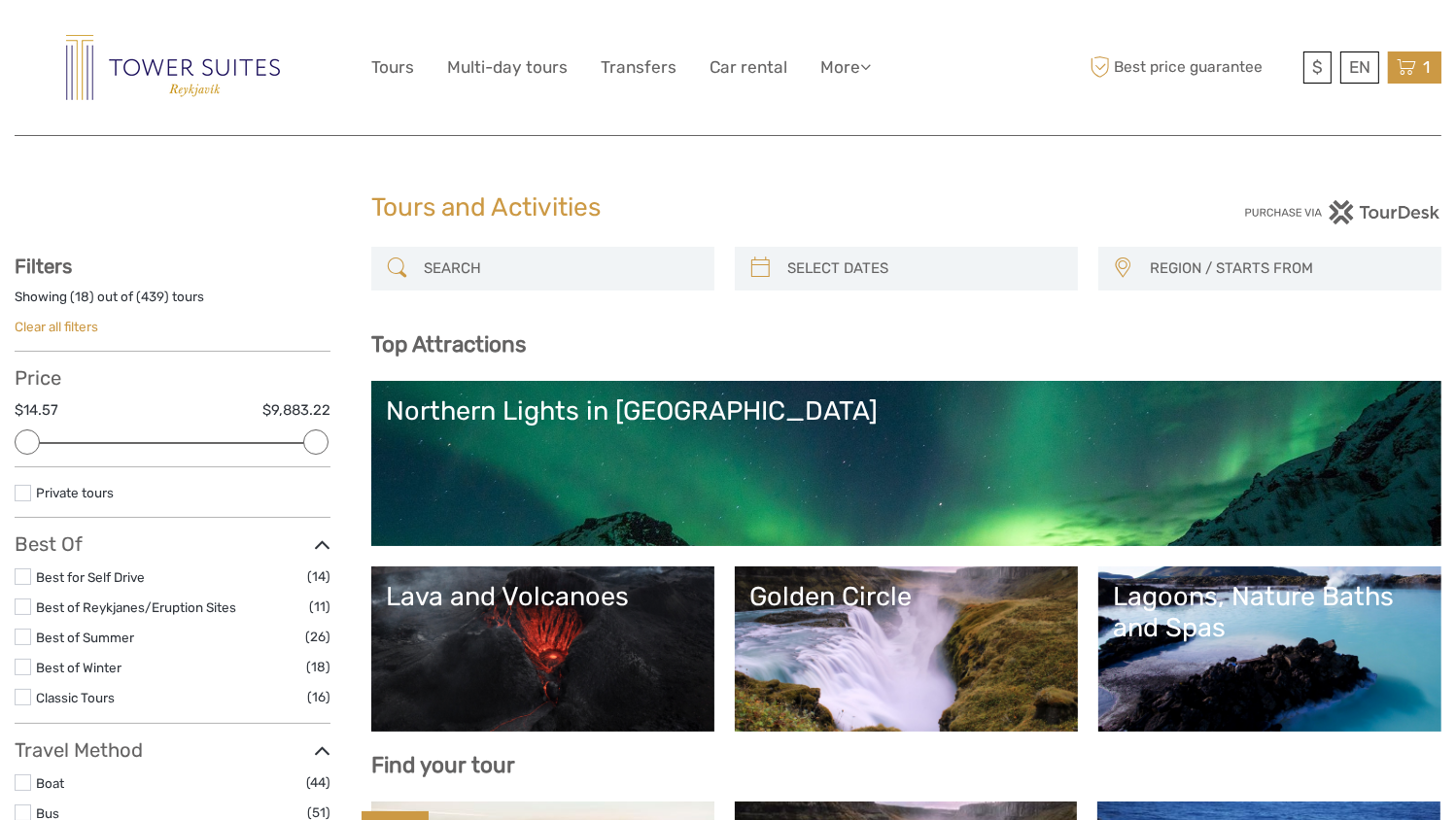
click at [1411, 67] on icon at bounding box center [1407, 67] width 20 height 25
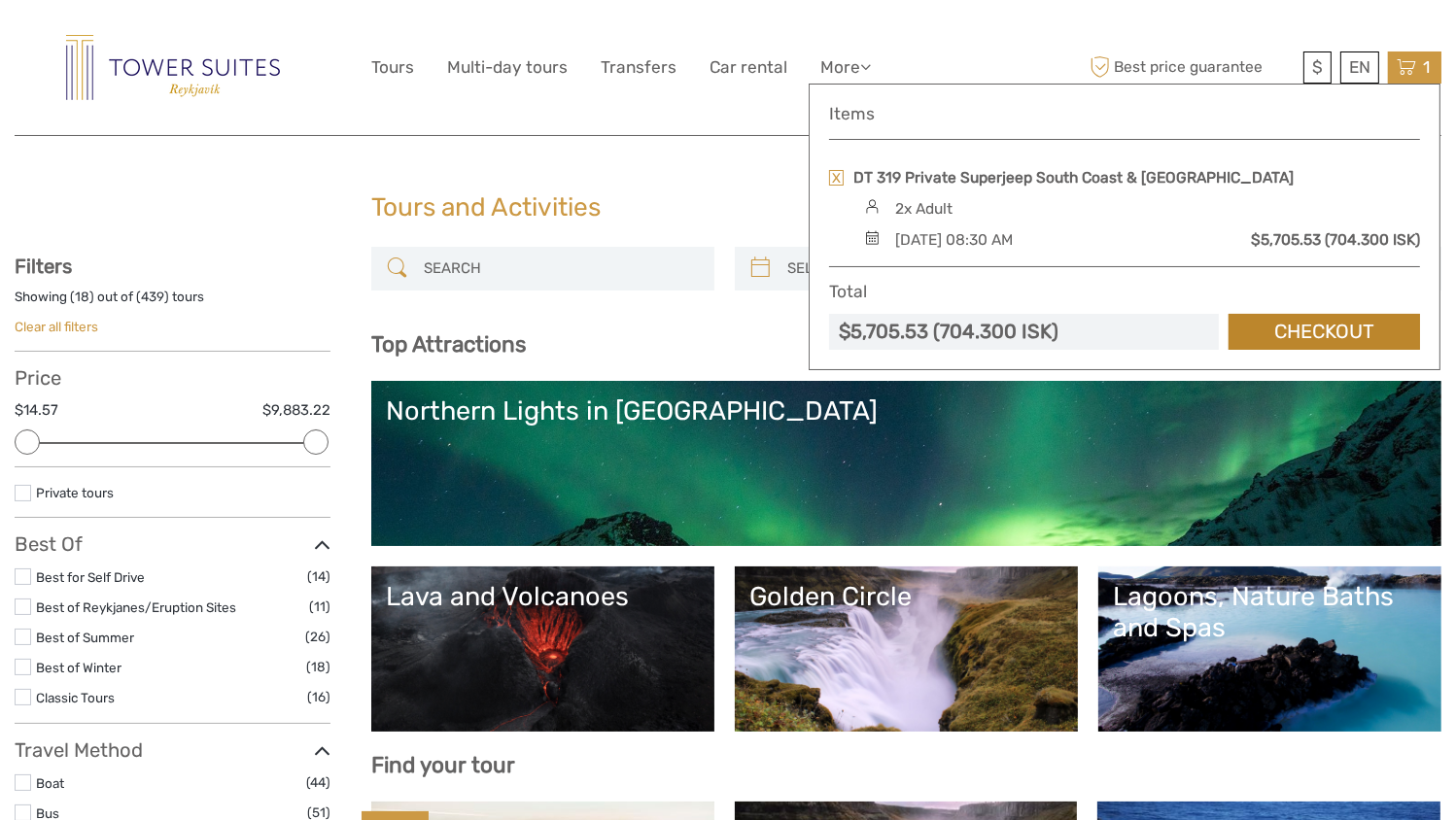
click at [1306, 336] on link "Checkout" at bounding box center [1324, 331] width 192 height 36
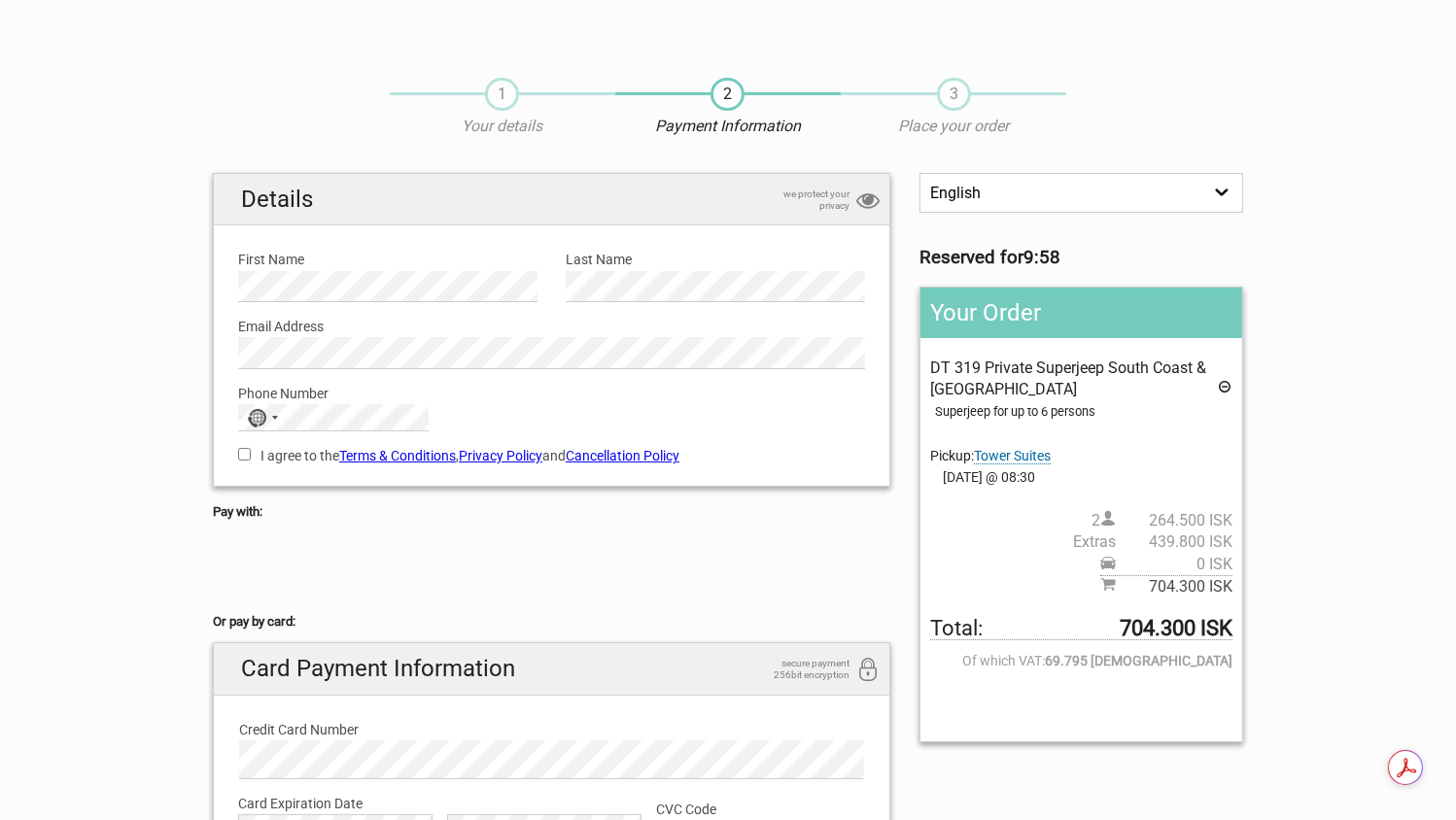
click at [623, 452] on link "Cancellation Policy" at bounding box center [622, 456] width 114 height 16
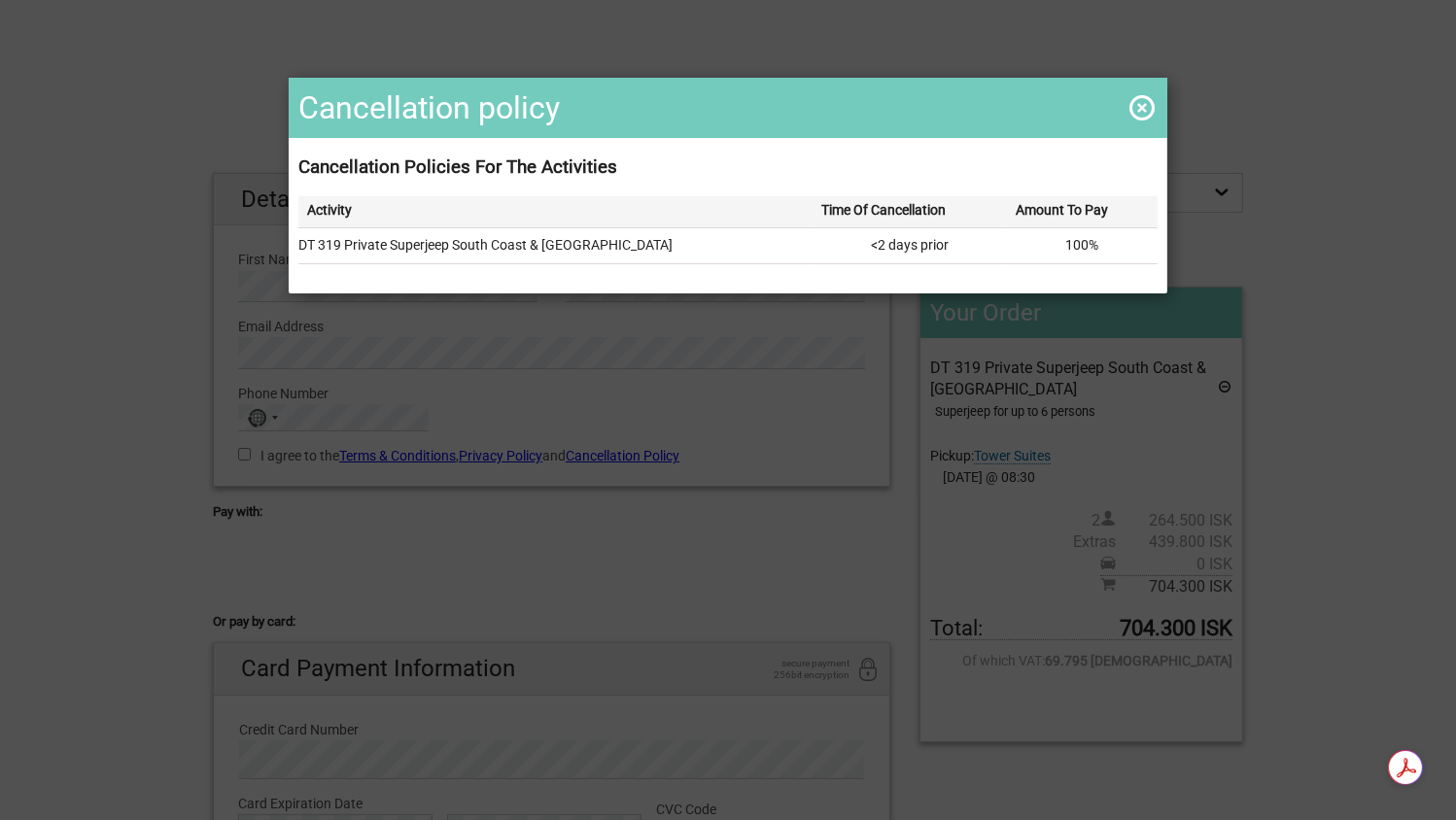
click at [1131, 113] on span at bounding box center [1141, 107] width 31 height 31
